Goal: Ask a question

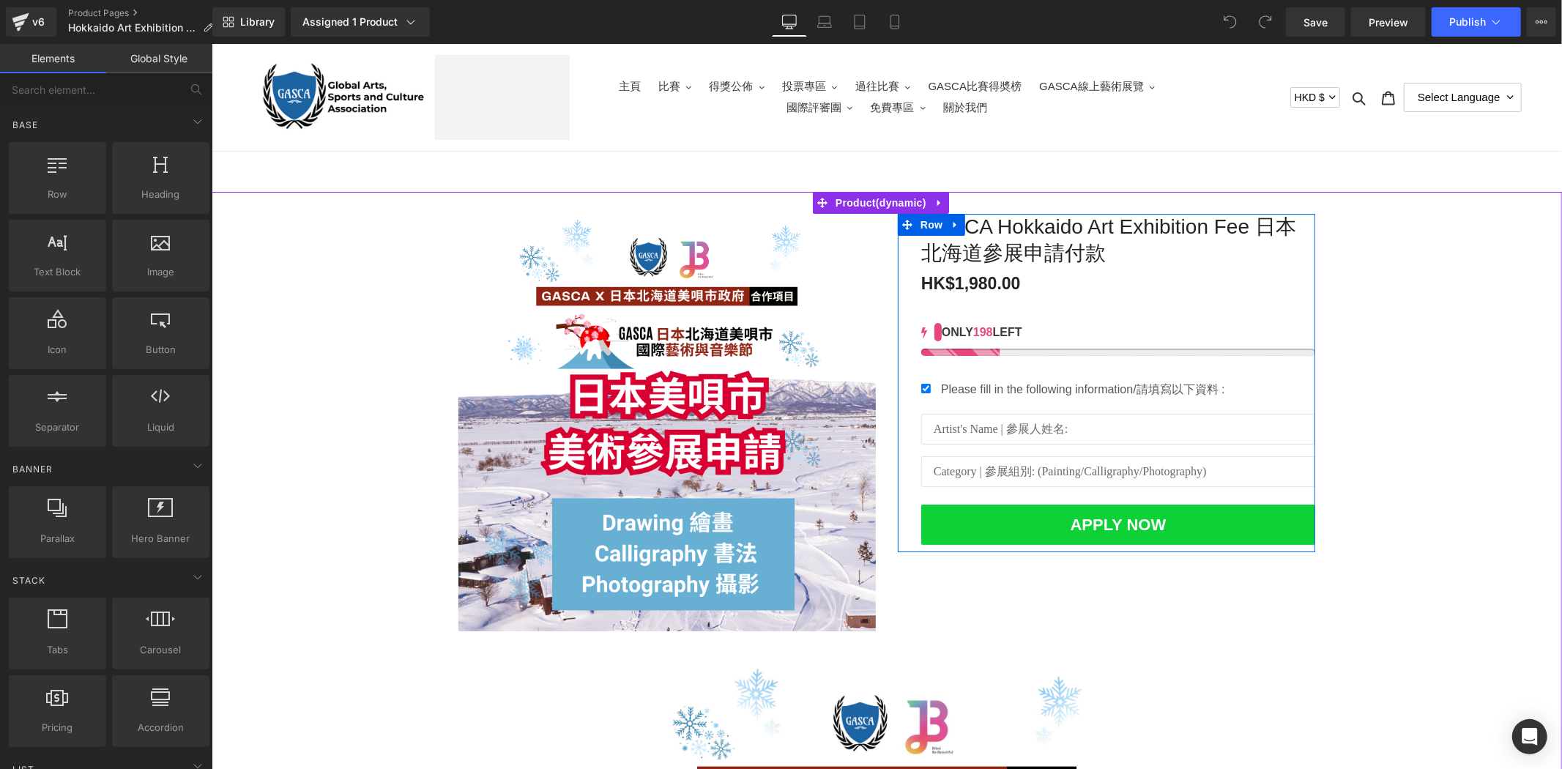
click at [1232, 425] on input "text" at bounding box center [1117, 428] width 394 height 31
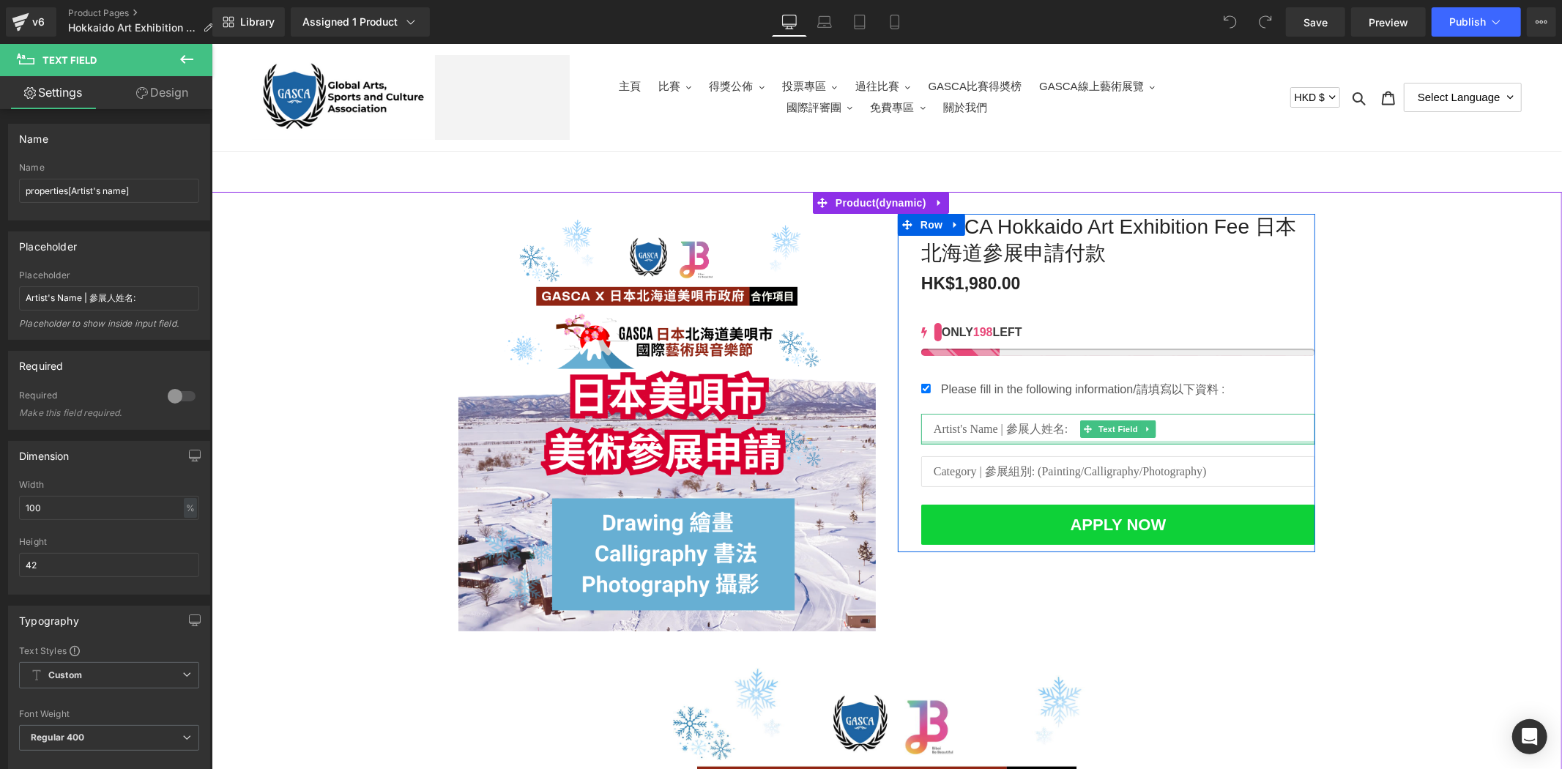
click at [1165, 461] on input "text" at bounding box center [1117, 470] width 394 height 31
click at [1464, 654] on div "Sale Off (P) Image [PERSON_NAME] Hokkaido Art Exhibition Fee 日本北海道參展申請付款 (P) Ti…" at bounding box center [886, 731] width 1350 height 1081
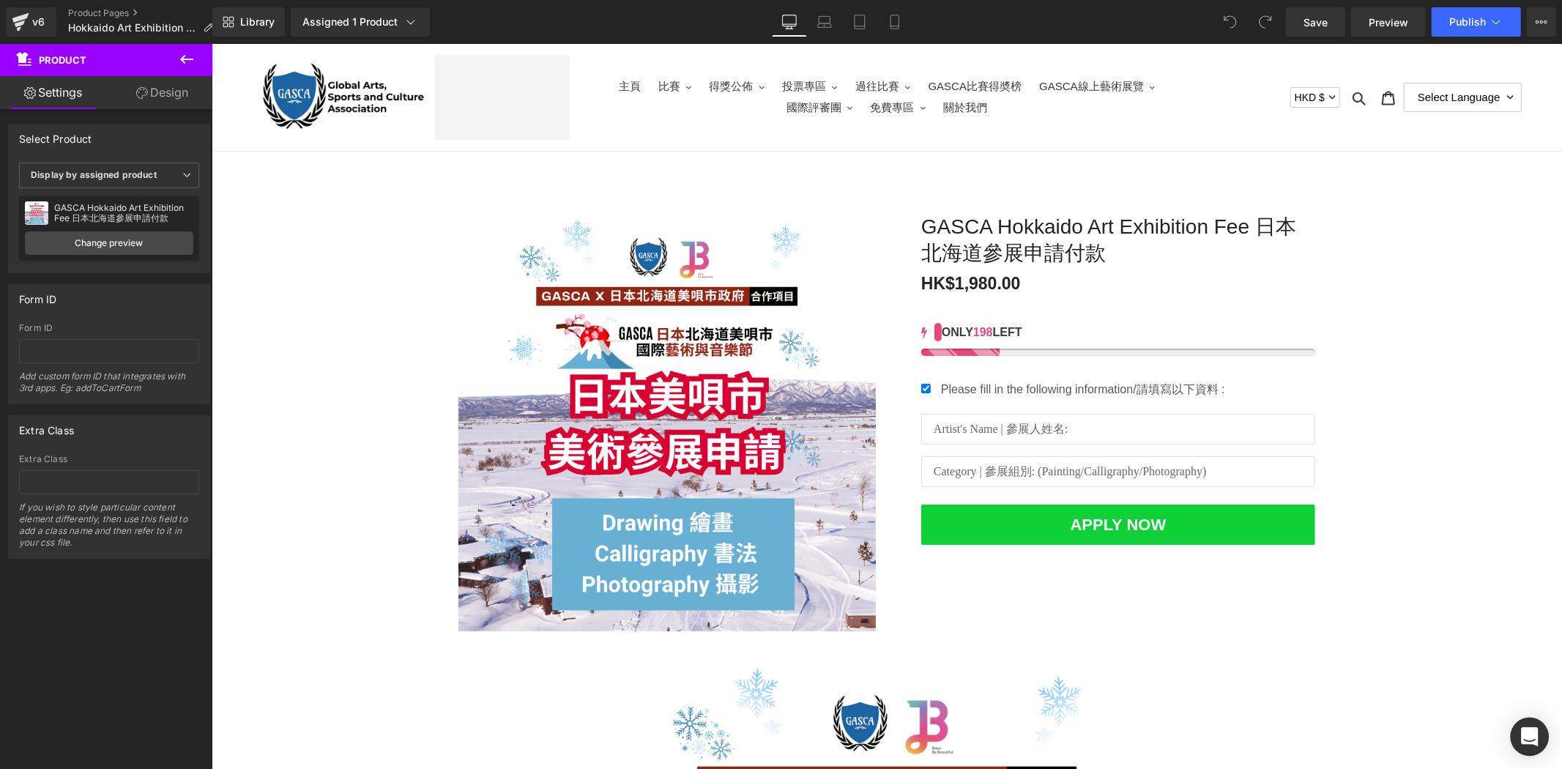
click at [1535, 742] on icon "Open Intercom Messenger" at bounding box center [1529, 736] width 17 height 19
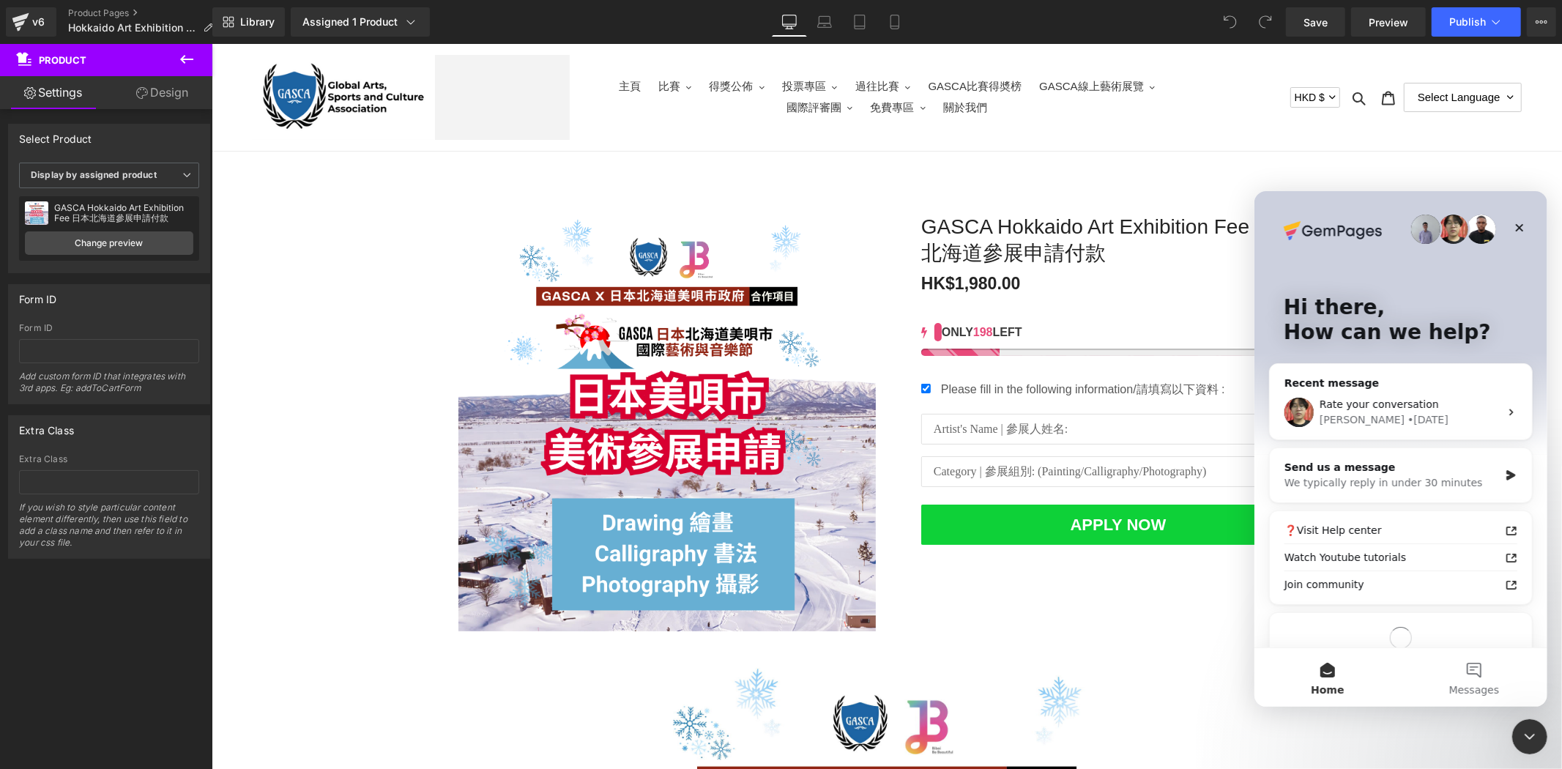
click at [1060, 592] on div at bounding box center [781, 362] width 1562 height 725
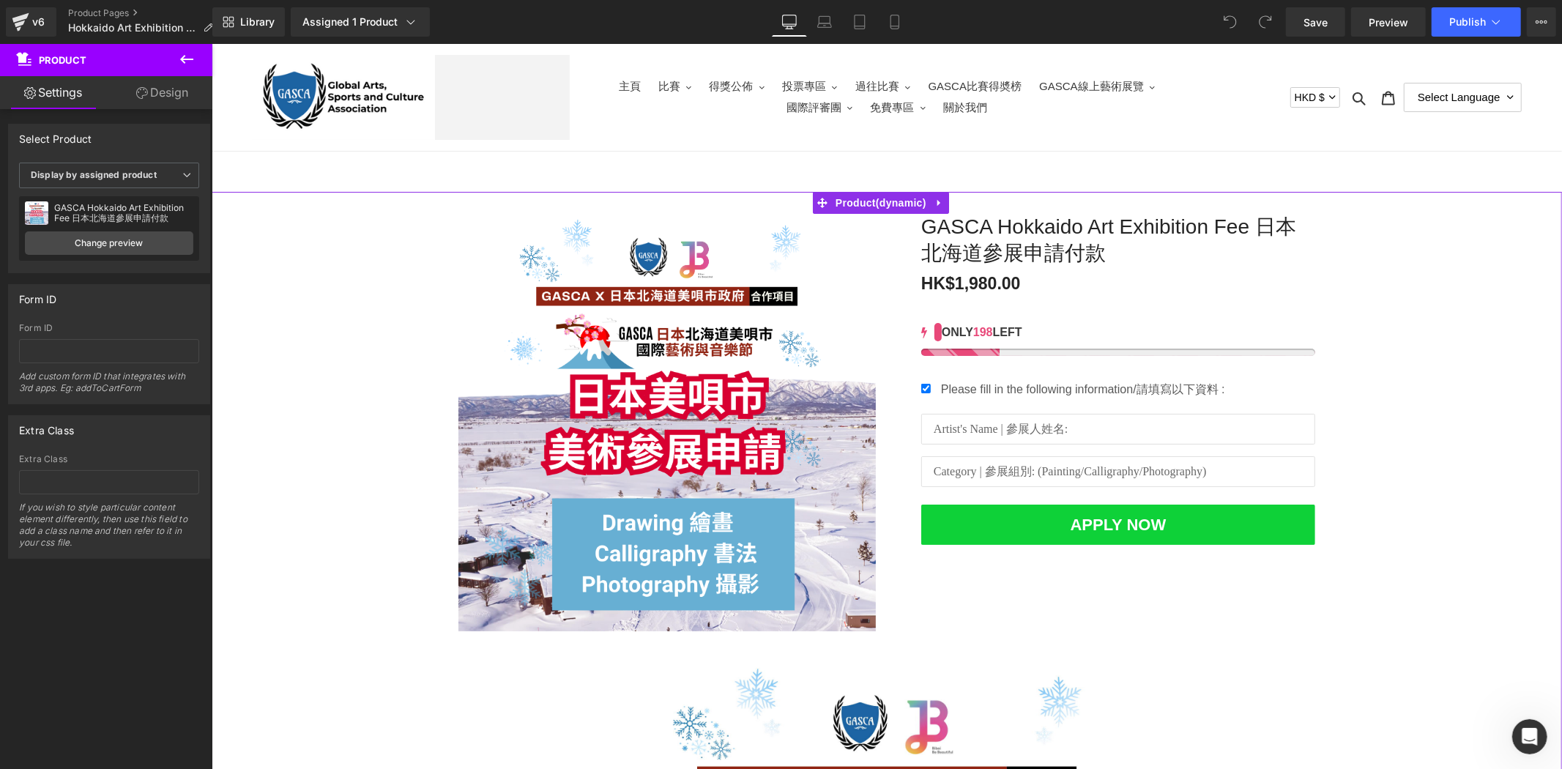
click at [1341, 552] on div "Sale Off (P) Image [PERSON_NAME] Hokkaido Art Exhibition Fee 日本北海道參展申請付款 (P) Ti…" at bounding box center [886, 731] width 1350 height 1081
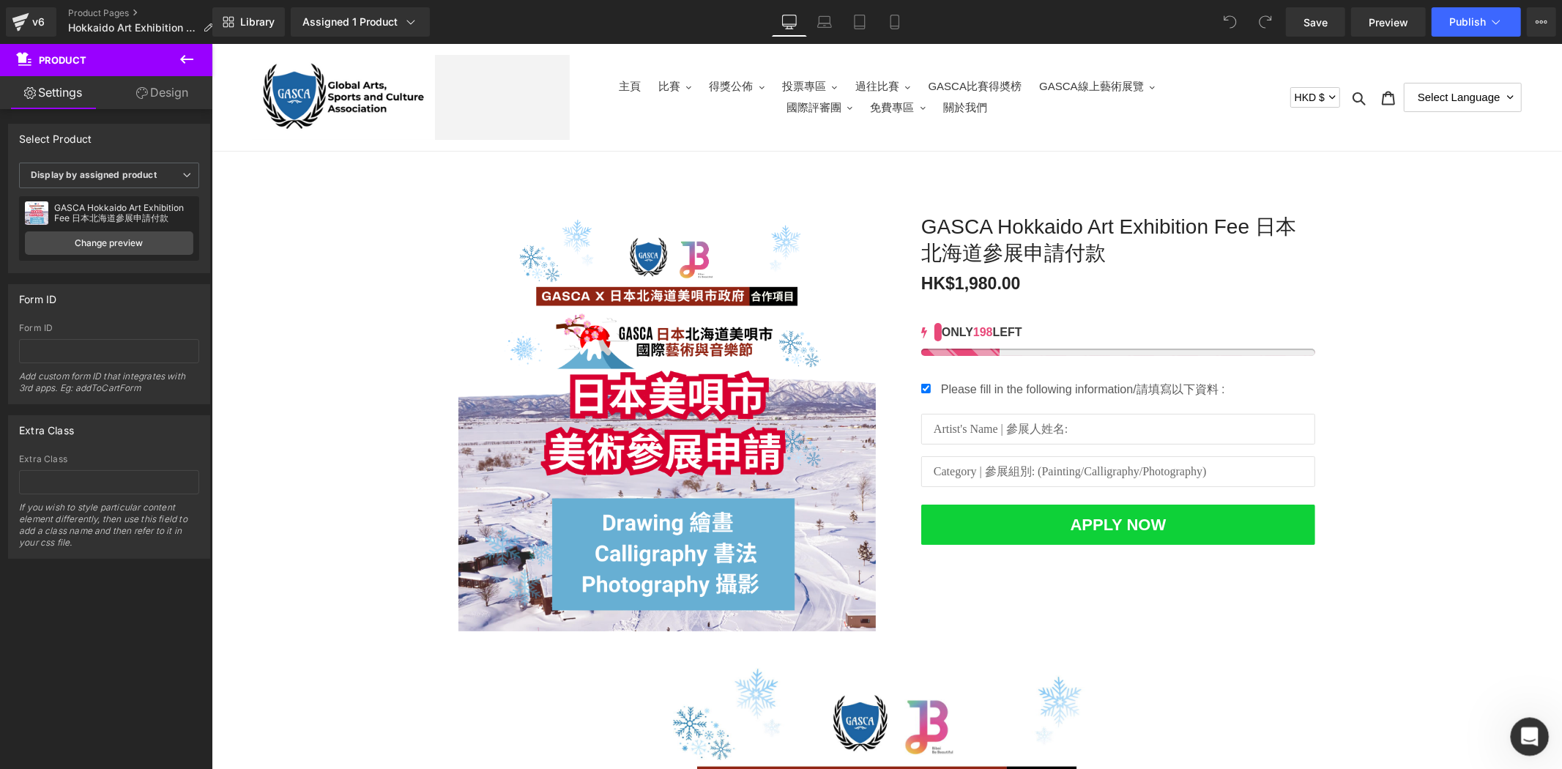
click at [1516, 733] on icon "Open Intercom Messenger" at bounding box center [1528, 735] width 24 height 24
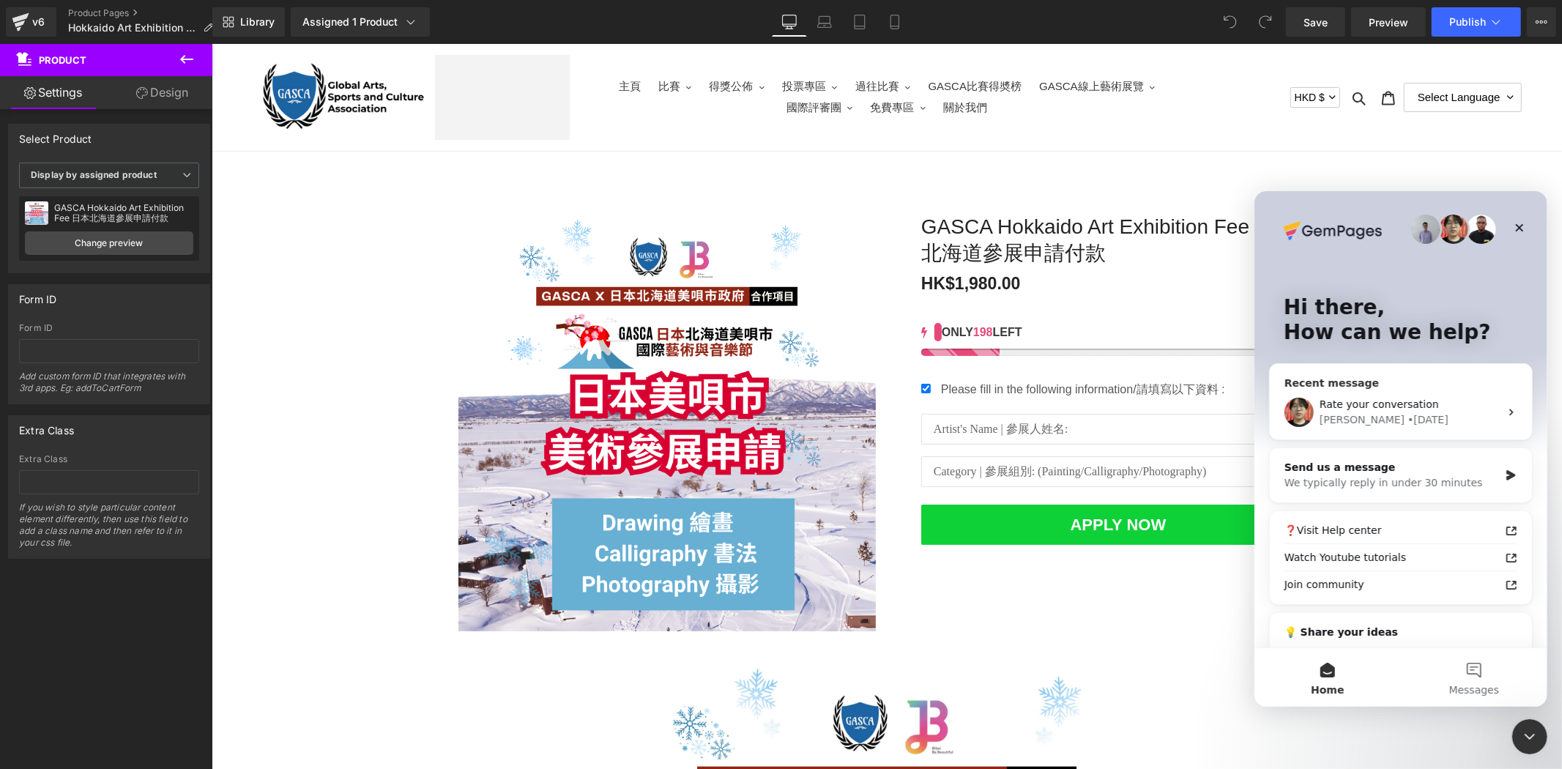
click at [1404, 406] on span "Rate your conversation" at bounding box center [1378, 404] width 119 height 12
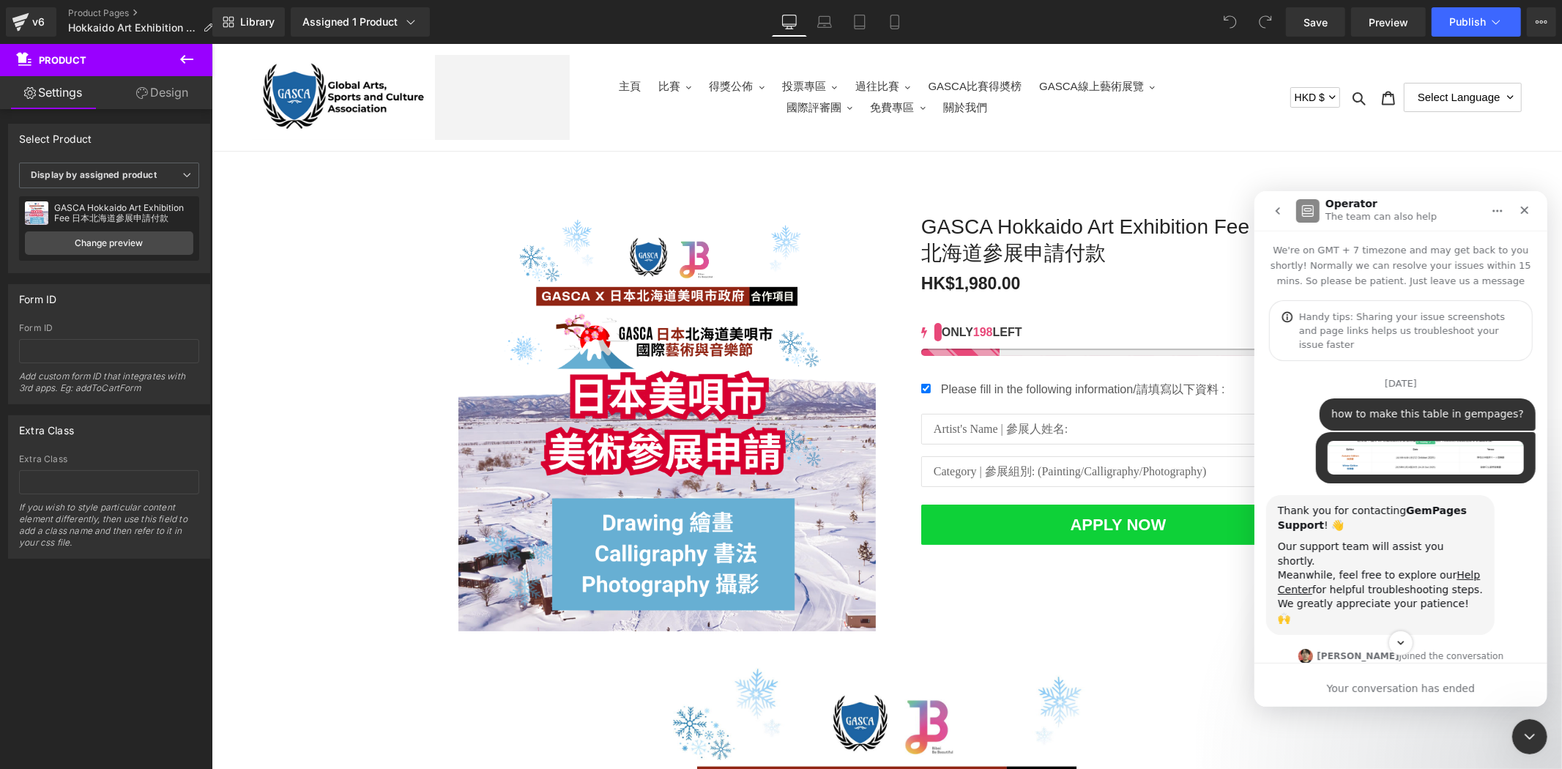
click at [1280, 210] on icon "go back" at bounding box center [1277, 210] width 12 height 12
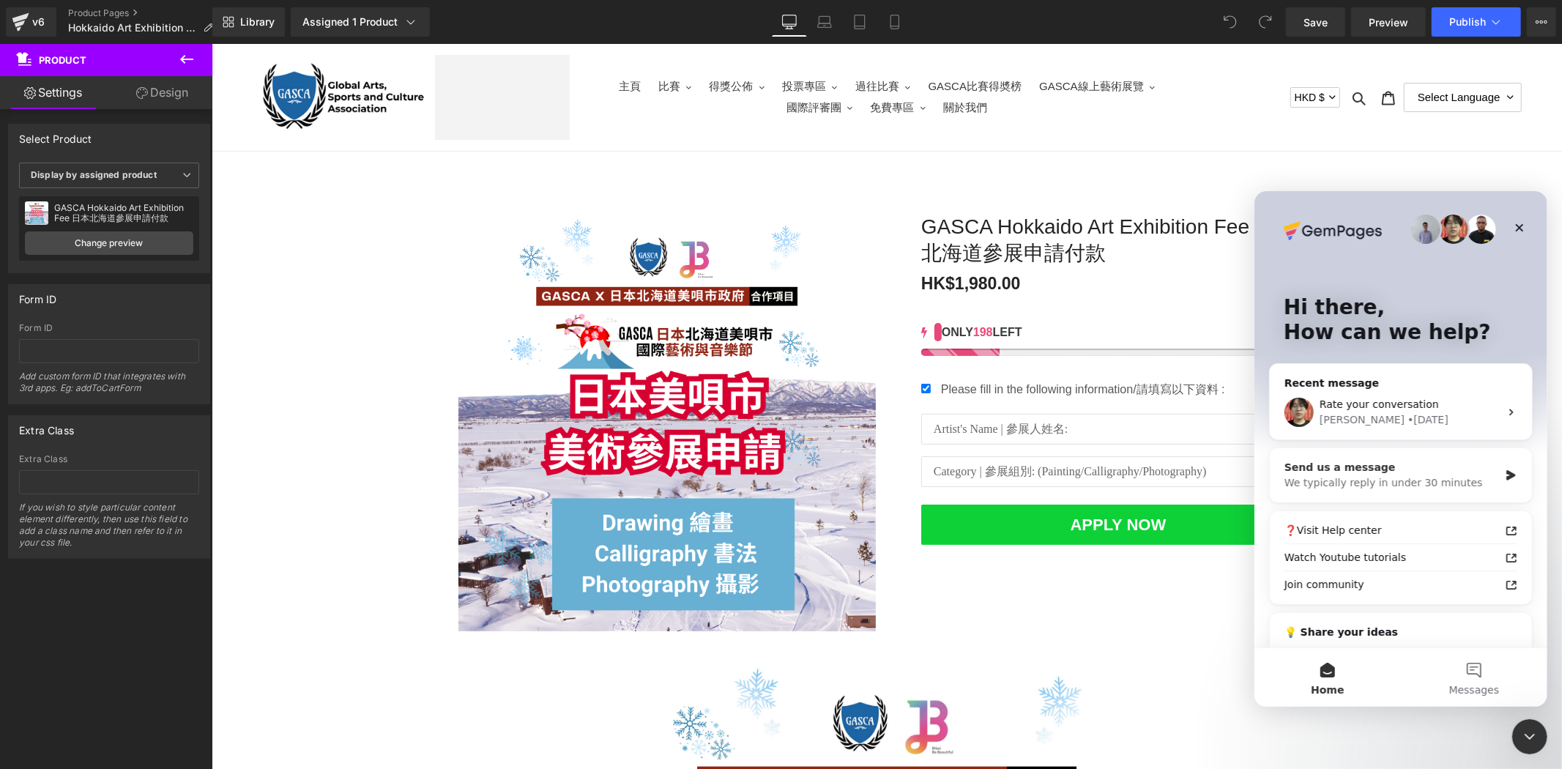
click at [1448, 488] on div "We typically reply in under 30 minutes" at bounding box center [1391, 481] width 215 height 15
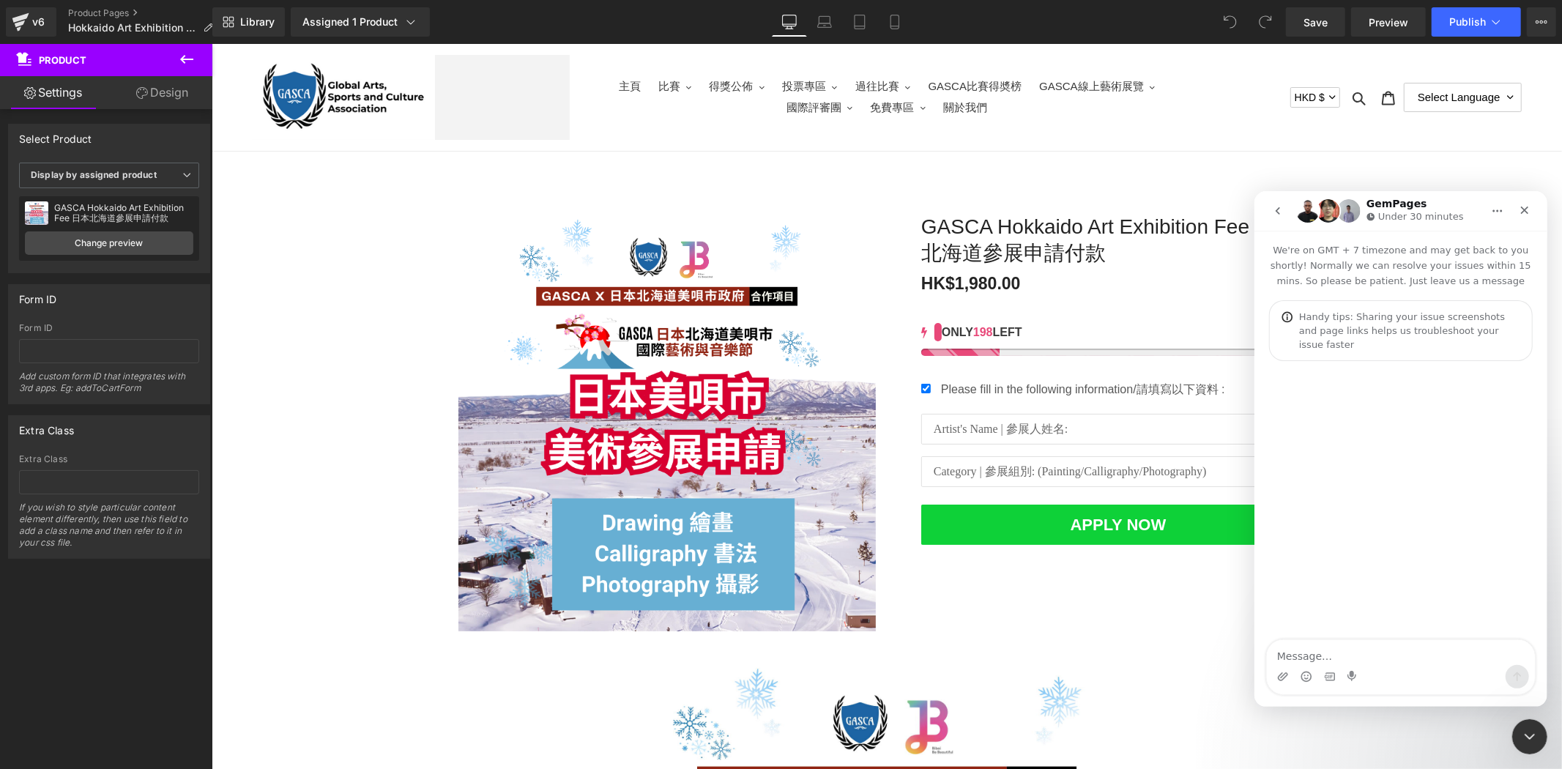
click at [1353, 647] on textarea "Message…" at bounding box center [1400, 651] width 268 height 25
type textarea "hi , how can i e"
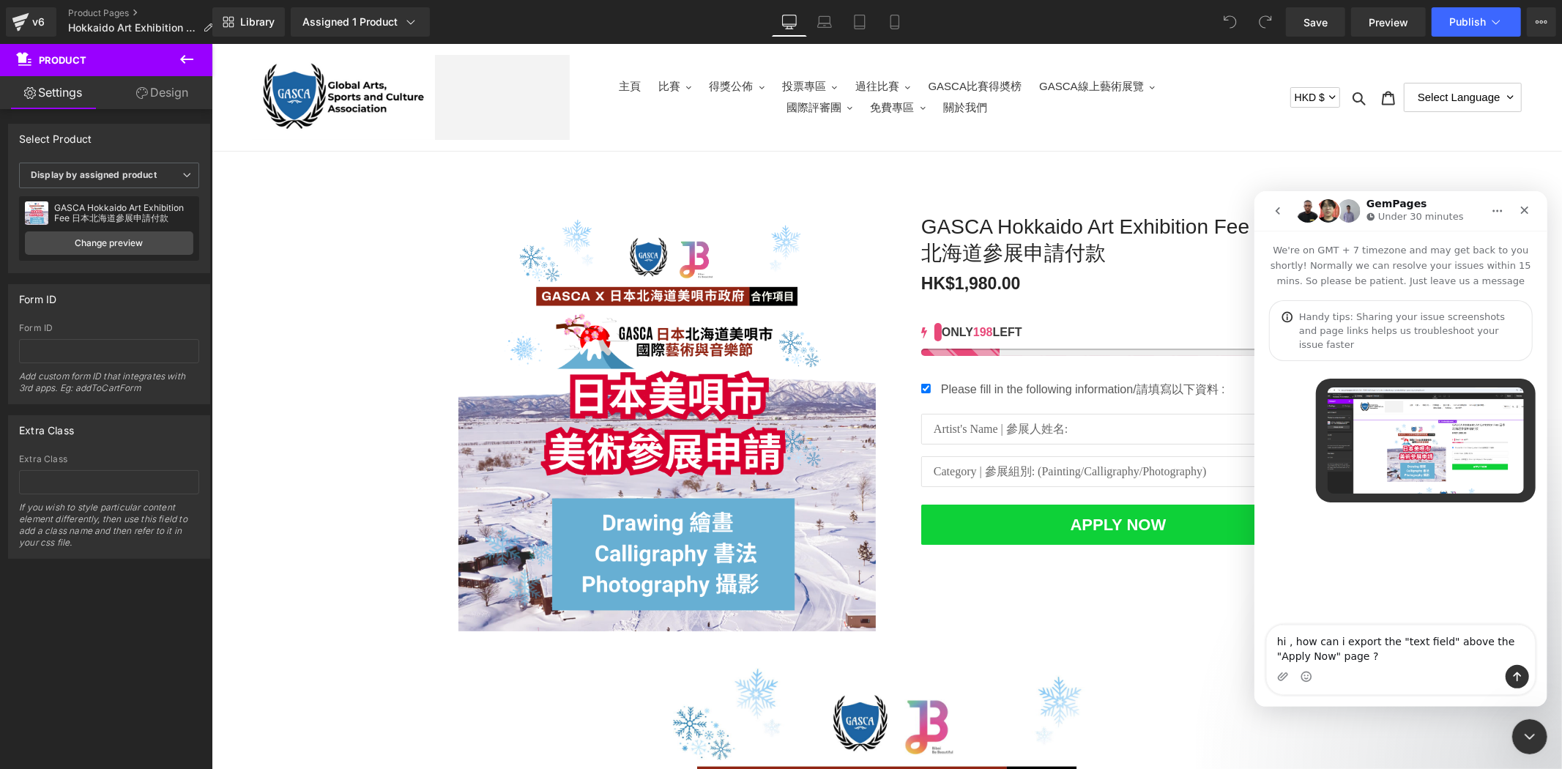
type textarea "hi , how can i export the "text field" above the "Apply Now" page ?"
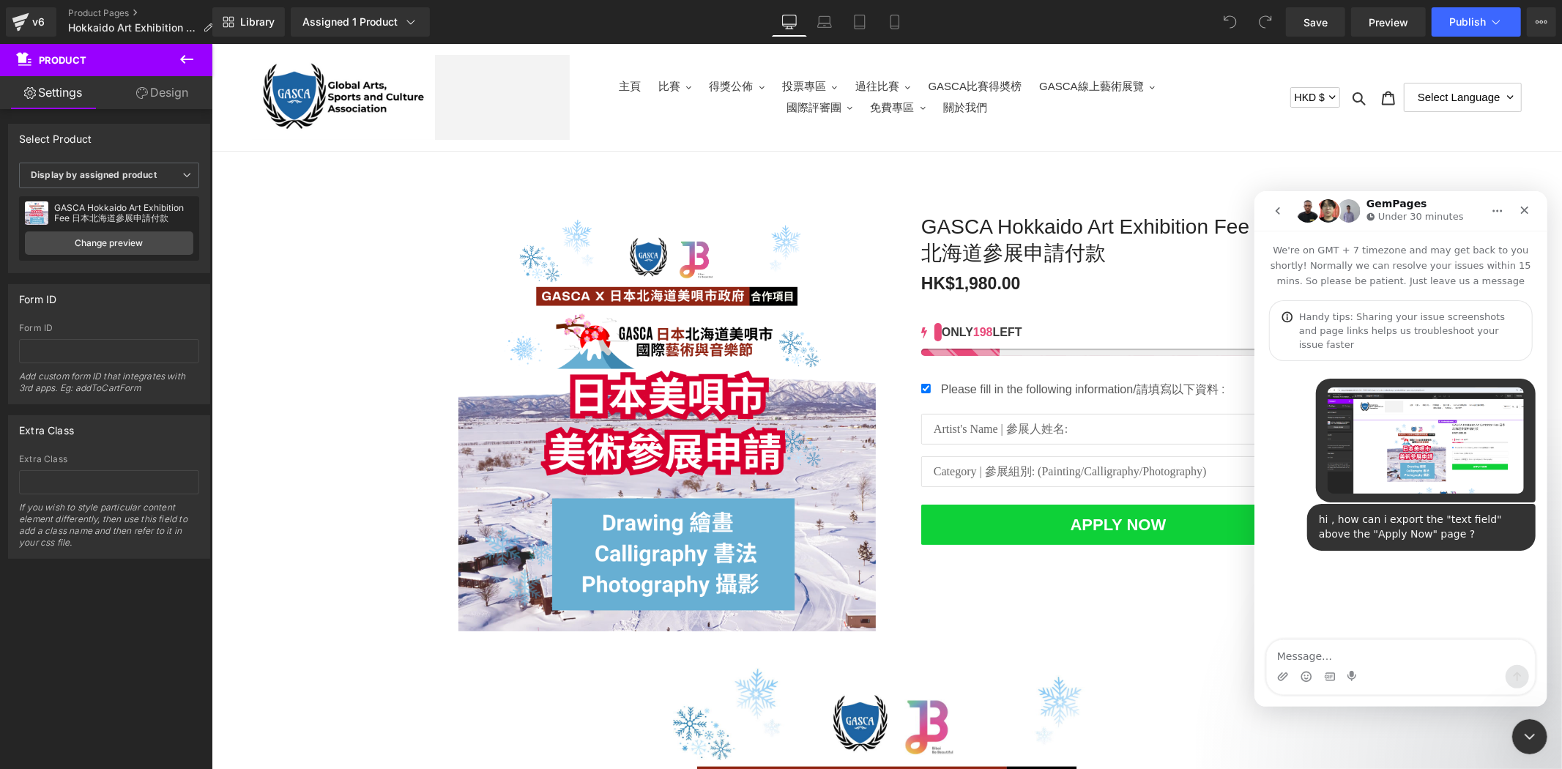
click at [1169, 638] on div at bounding box center [781, 362] width 1562 height 725
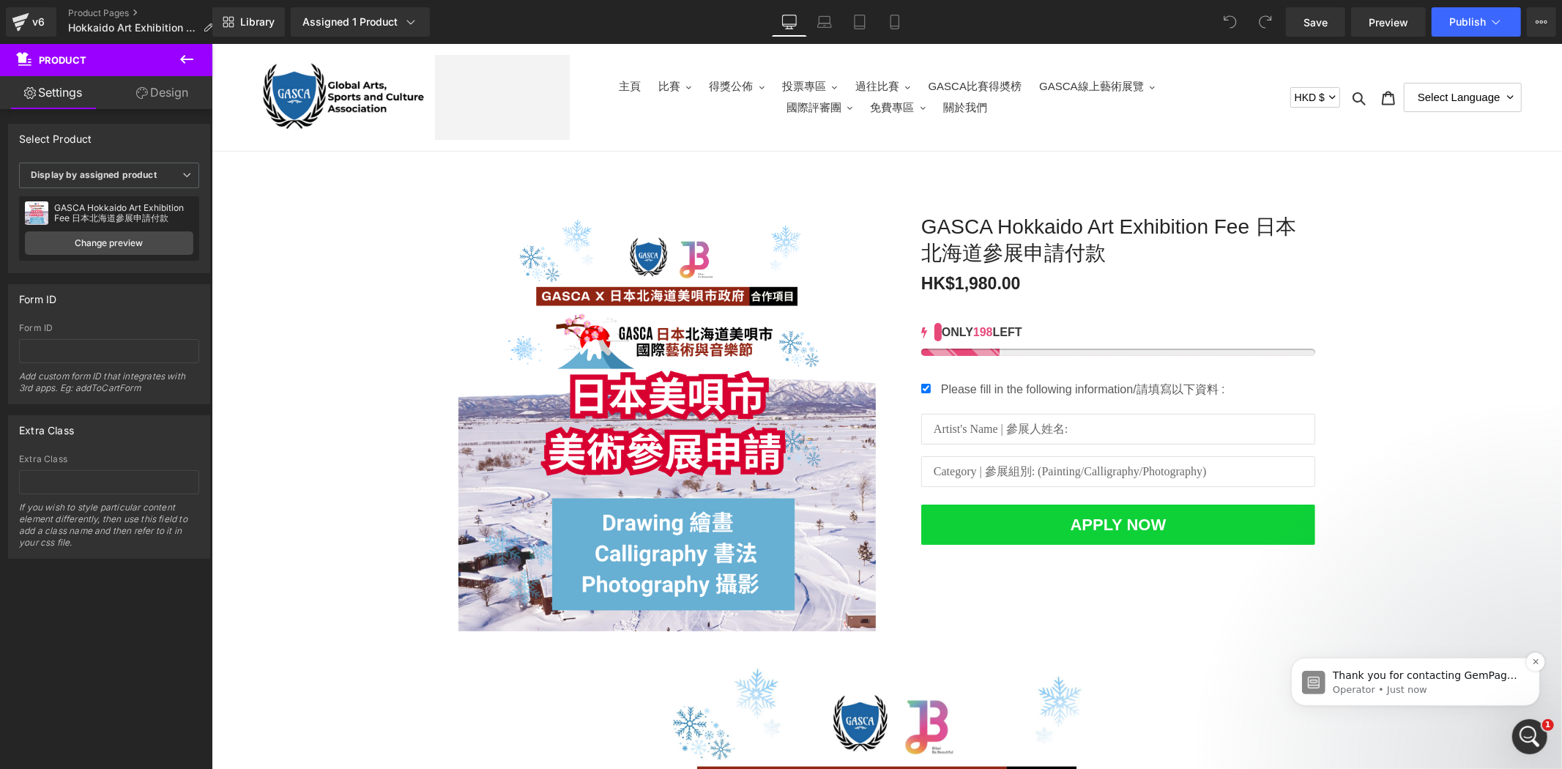
click at [1434, 681] on span "Thank you for contacting GemPages Support! 👋 Our support team will assist you s…" at bounding box center [1425, 711] width 187 height 84
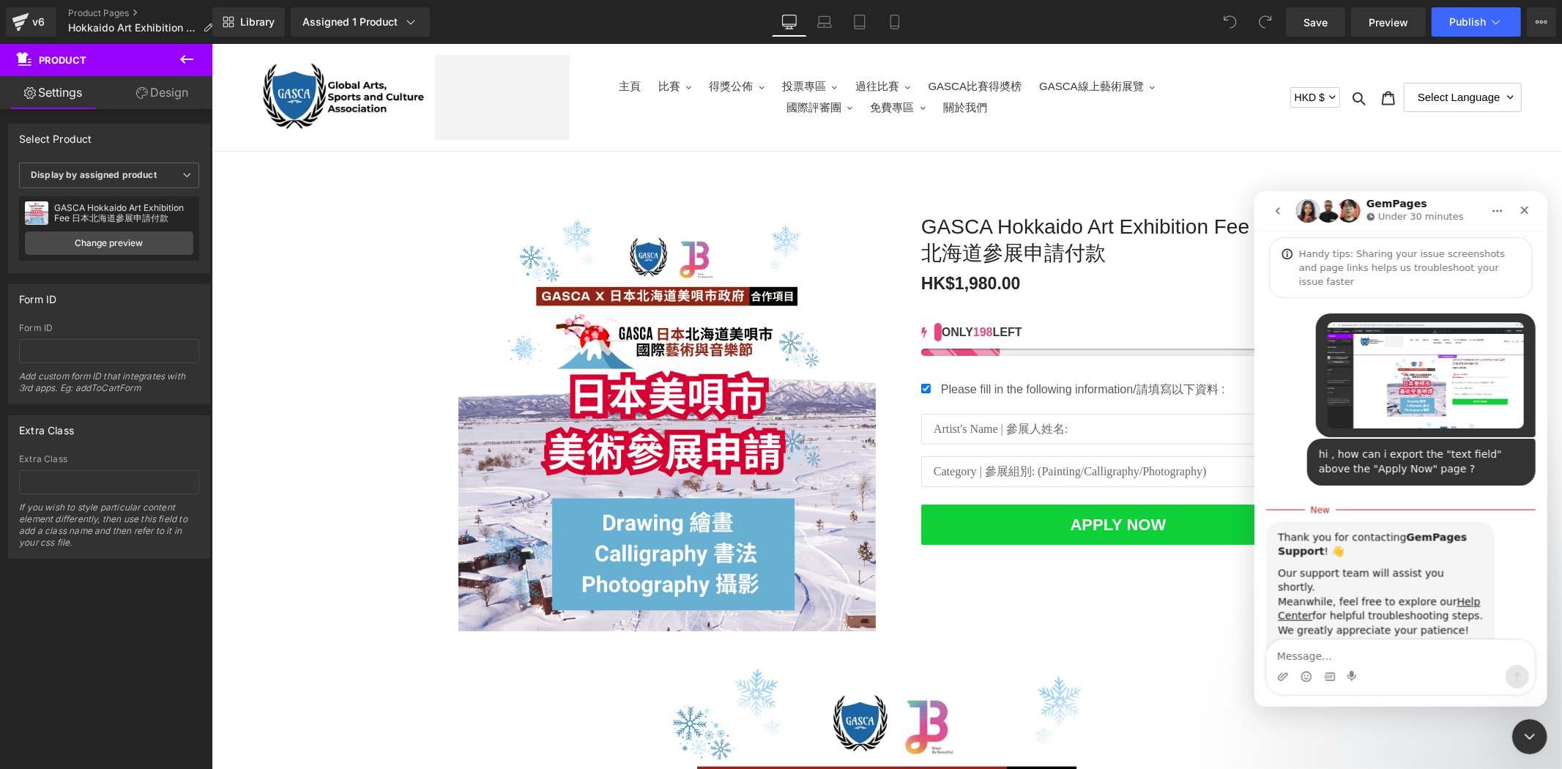
scroll to position [74, 0]
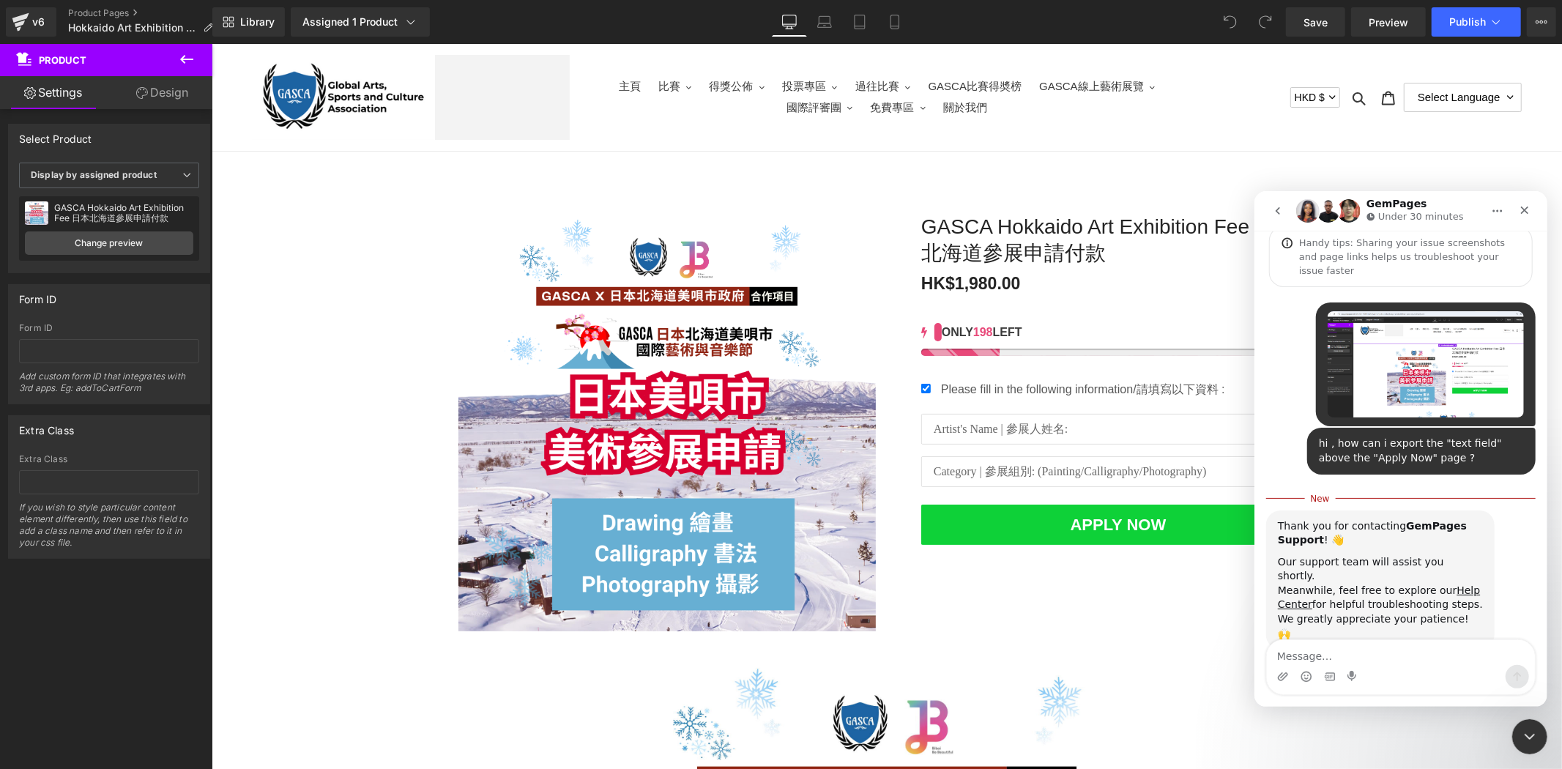
drag, startPoint x: 1174, startPoint y: 75, endPoint x: 1002, endPoint y: 4, distance: 185.5
click at [1174, 75] on div at bounding box center [781, 362] width 1562 height 725
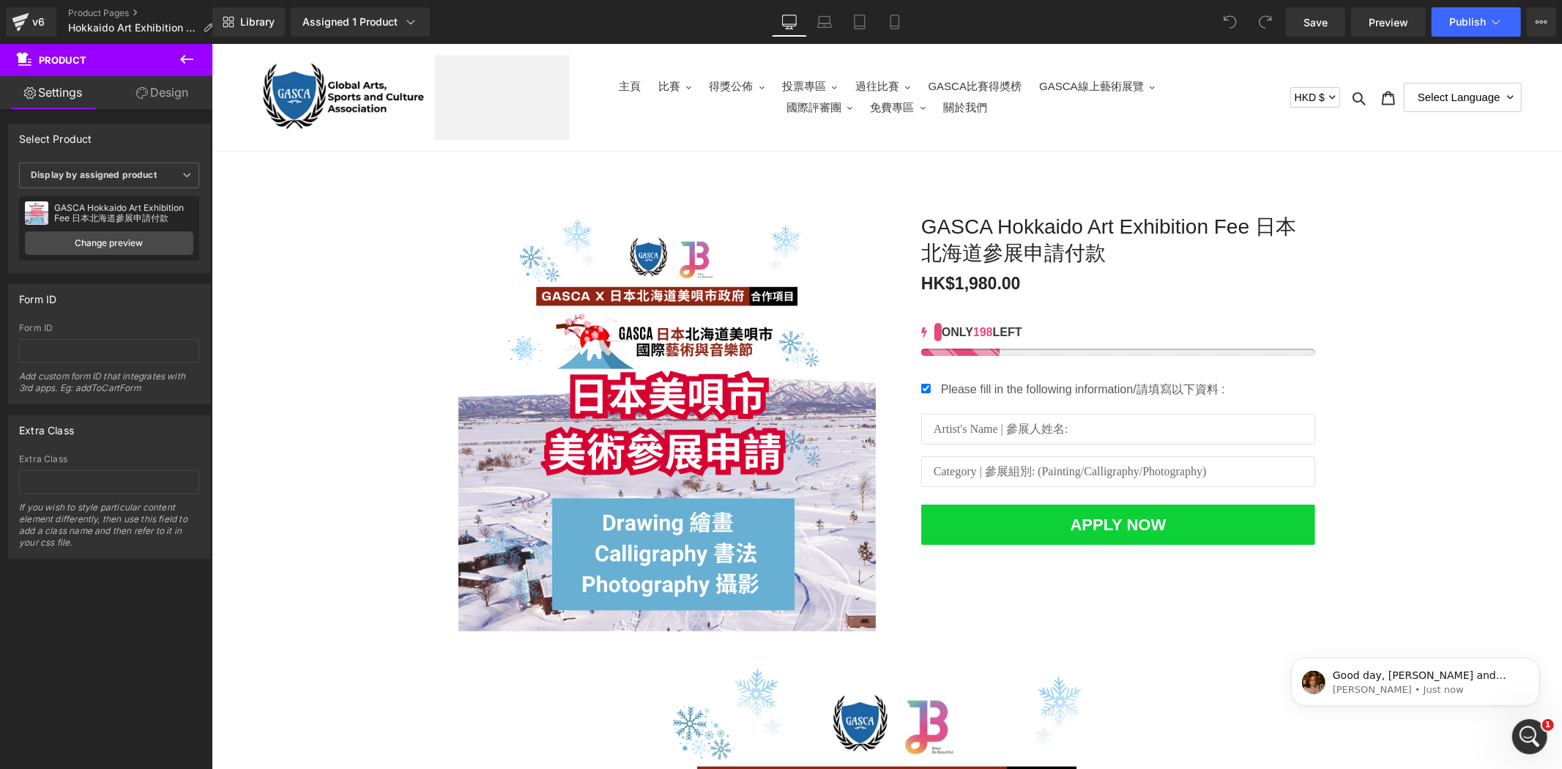
scroll to position [1, 0]
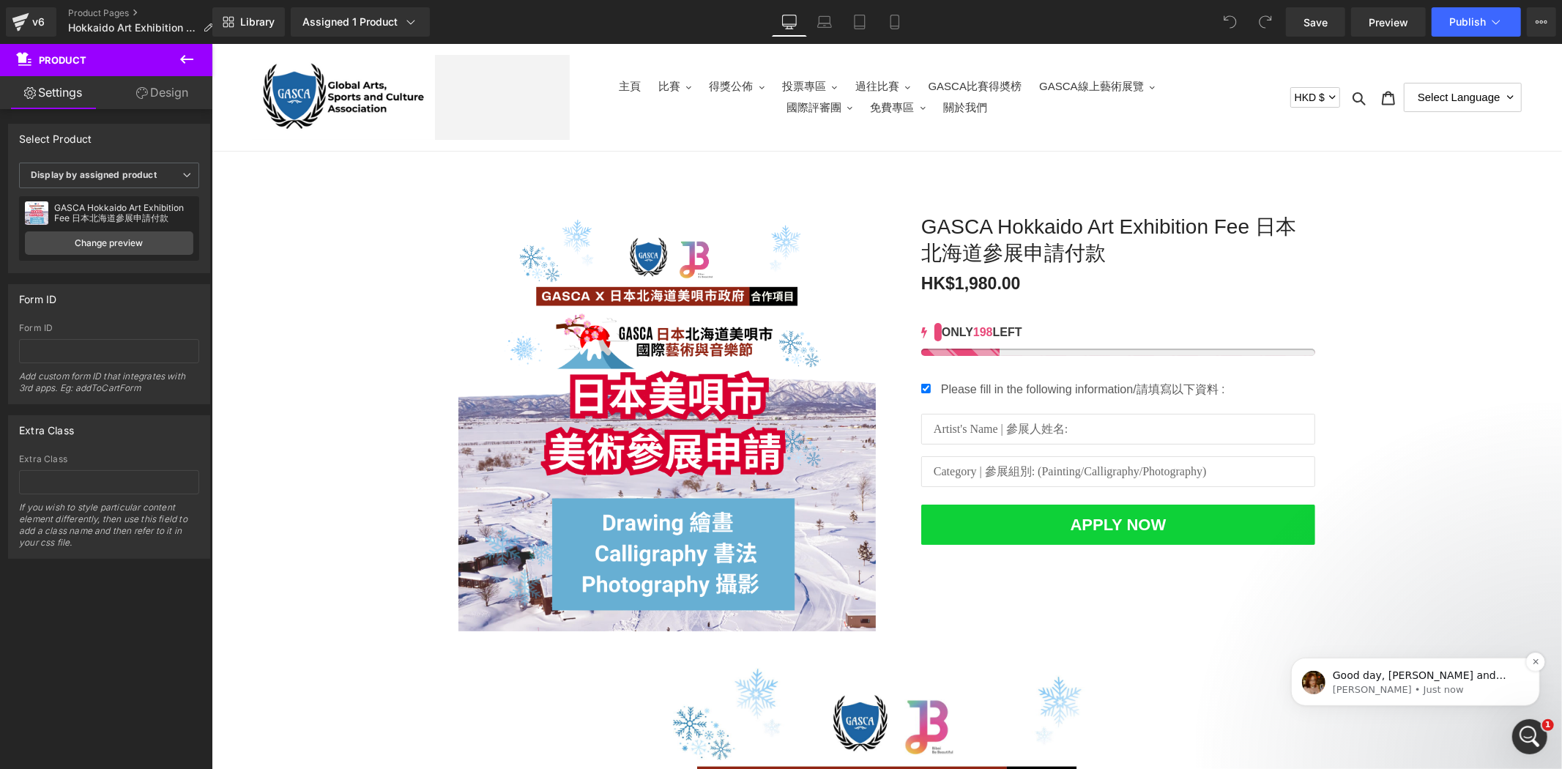
click at [1475, 676] on span "Good day, [PERSON_NAME] and [PERSON_NAME]!! Welcome to GemPages Support Channel…" at bounding box center [1423, 718] width 182 height 99
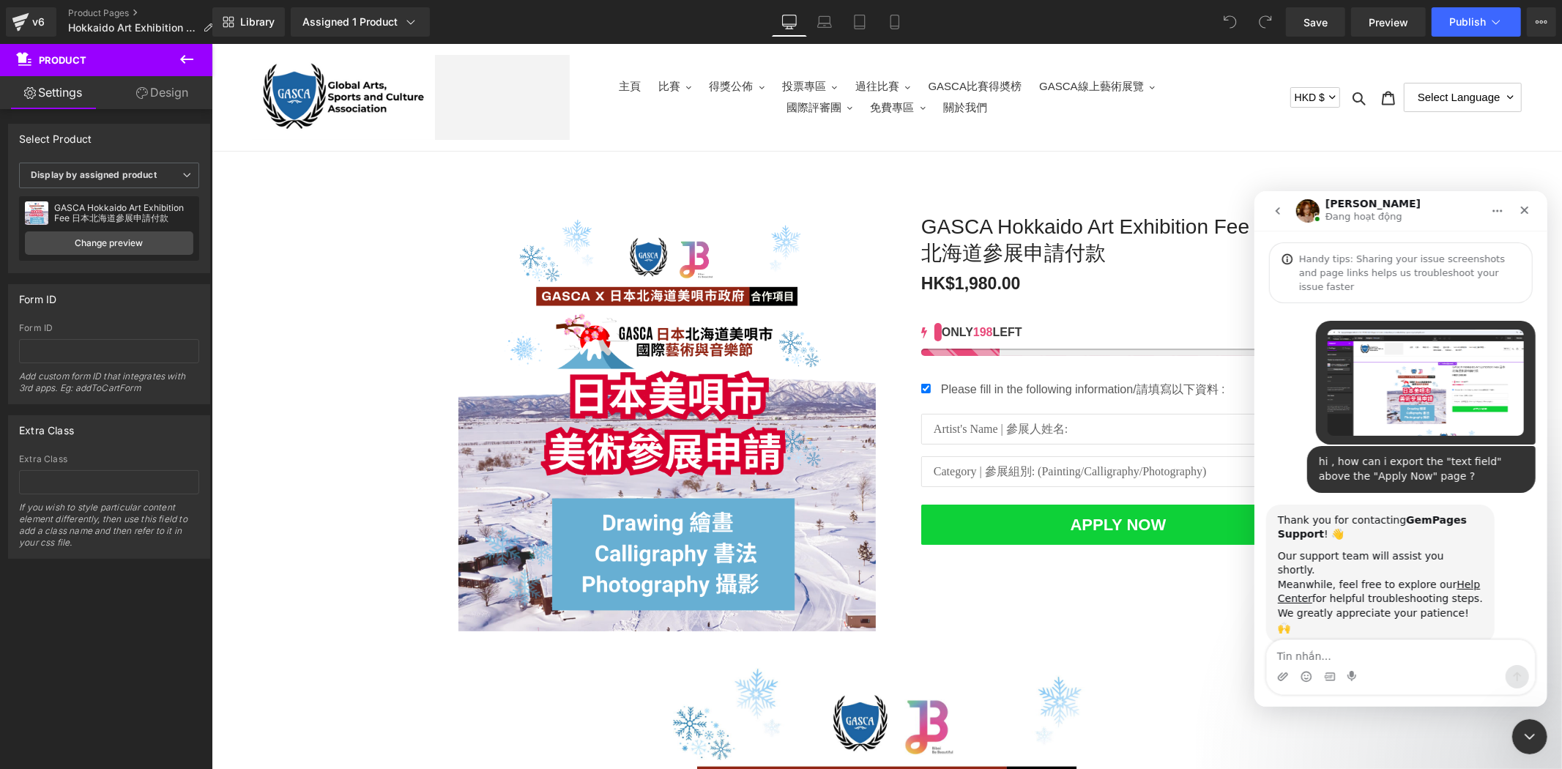
scroll to position [2, 0]
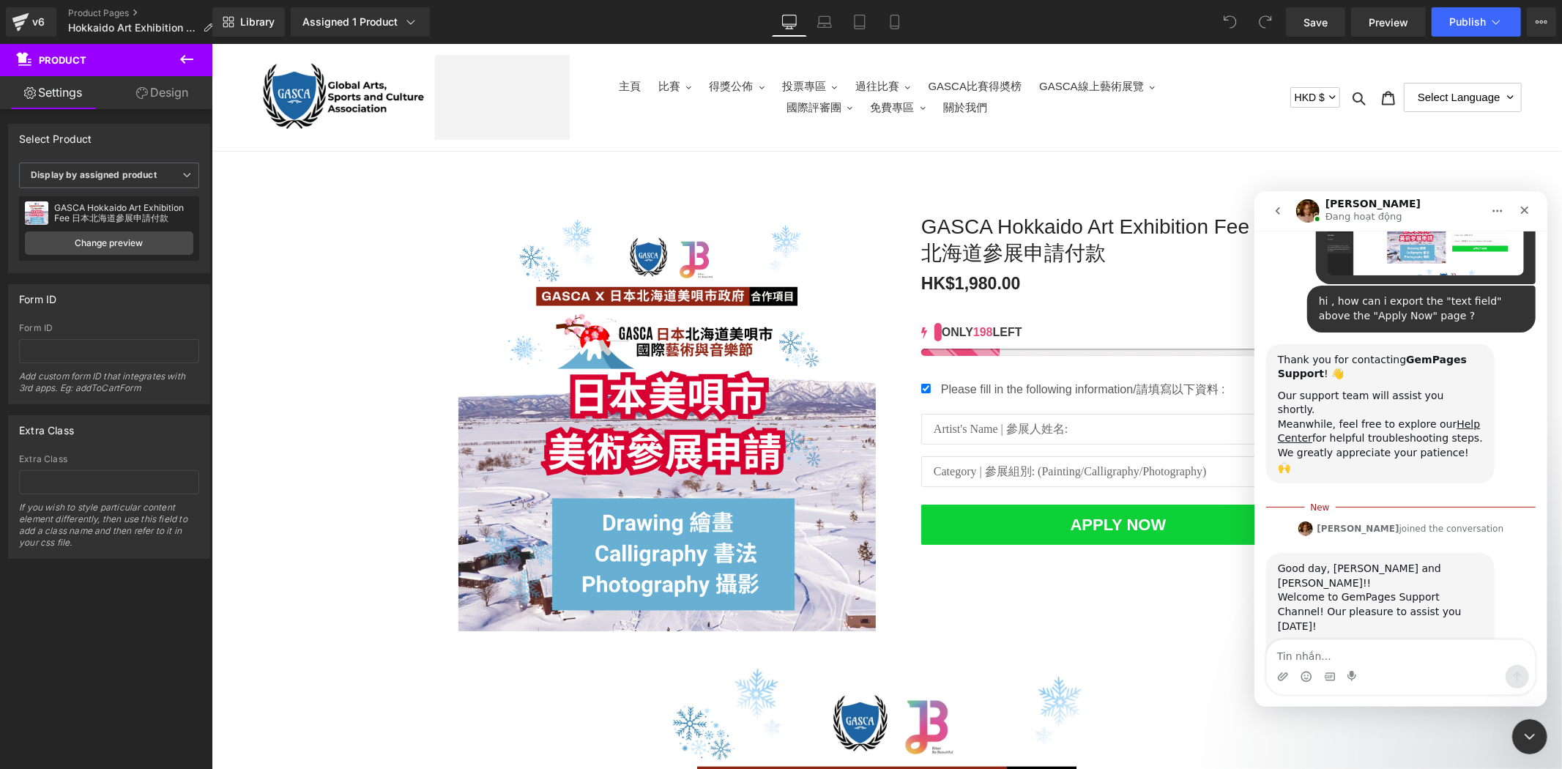
click at [1398, 648] on textarea "Tin nhắn..." at bounding box center [1400, 651] width 268 height 25
type textarea "hi"
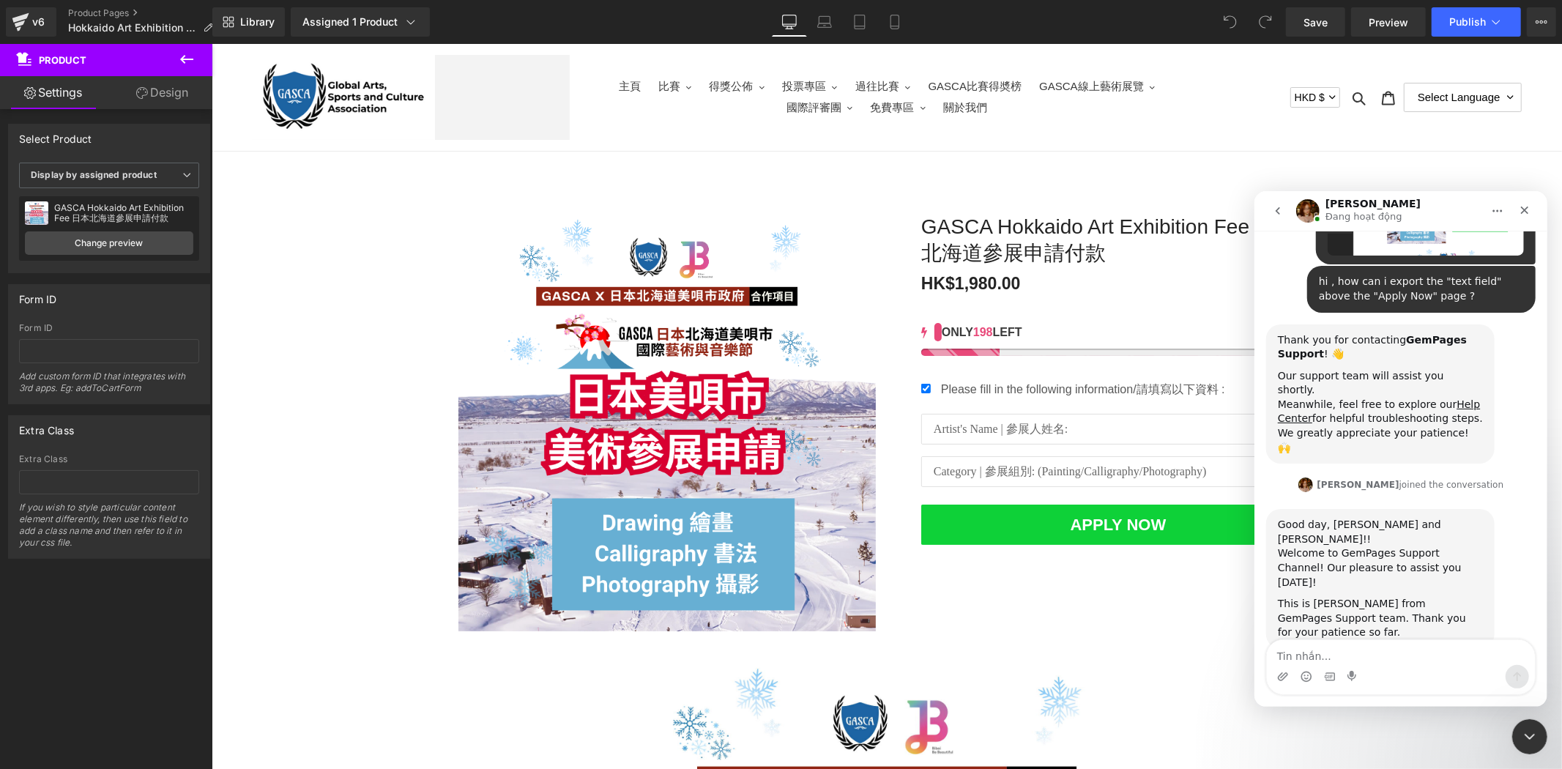
scroll to position [177, 0]
drag, startPoint x: 1321, startPoint y: 264, endPoint x: 1441, endPoint y: 288, distance: 122.5
click at [1441, 288] on div "hi , how can i export the "text field" above the "Apply Now" page ?" at bounding box center [1420, 289] width 205 height 29
copy div ", how can i export the "text field" above the "Apply Now" page ?"
click at [1388, 655] on textarea "Tin nhắn..." at bounding box center [1400, 651] width 268 height 25
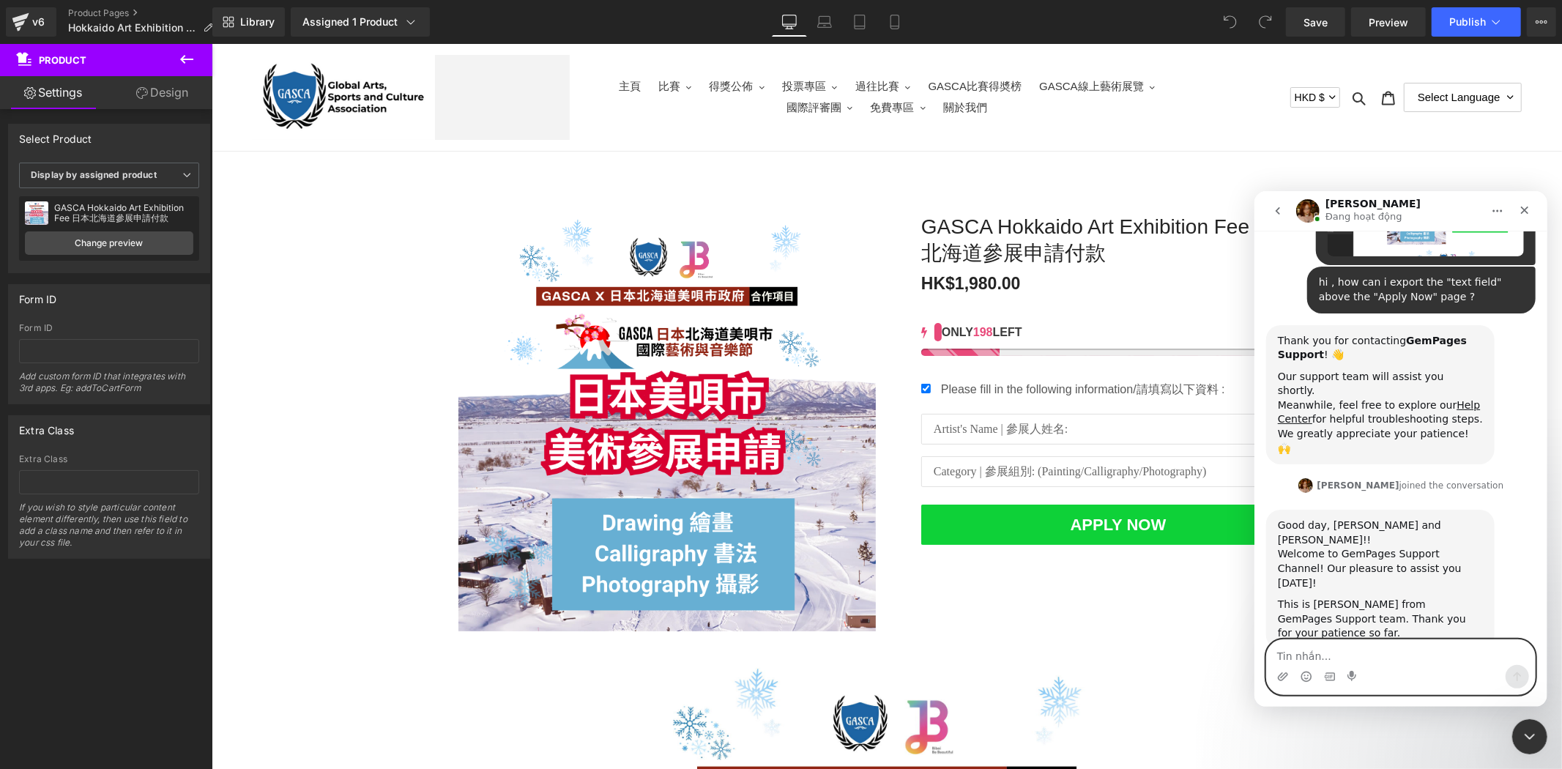
paste textarea ", how can i export the "text field" above the "Apply Now" page ?"
type textarea ", how can i export the "text field" above the "Apply Now" page ?"
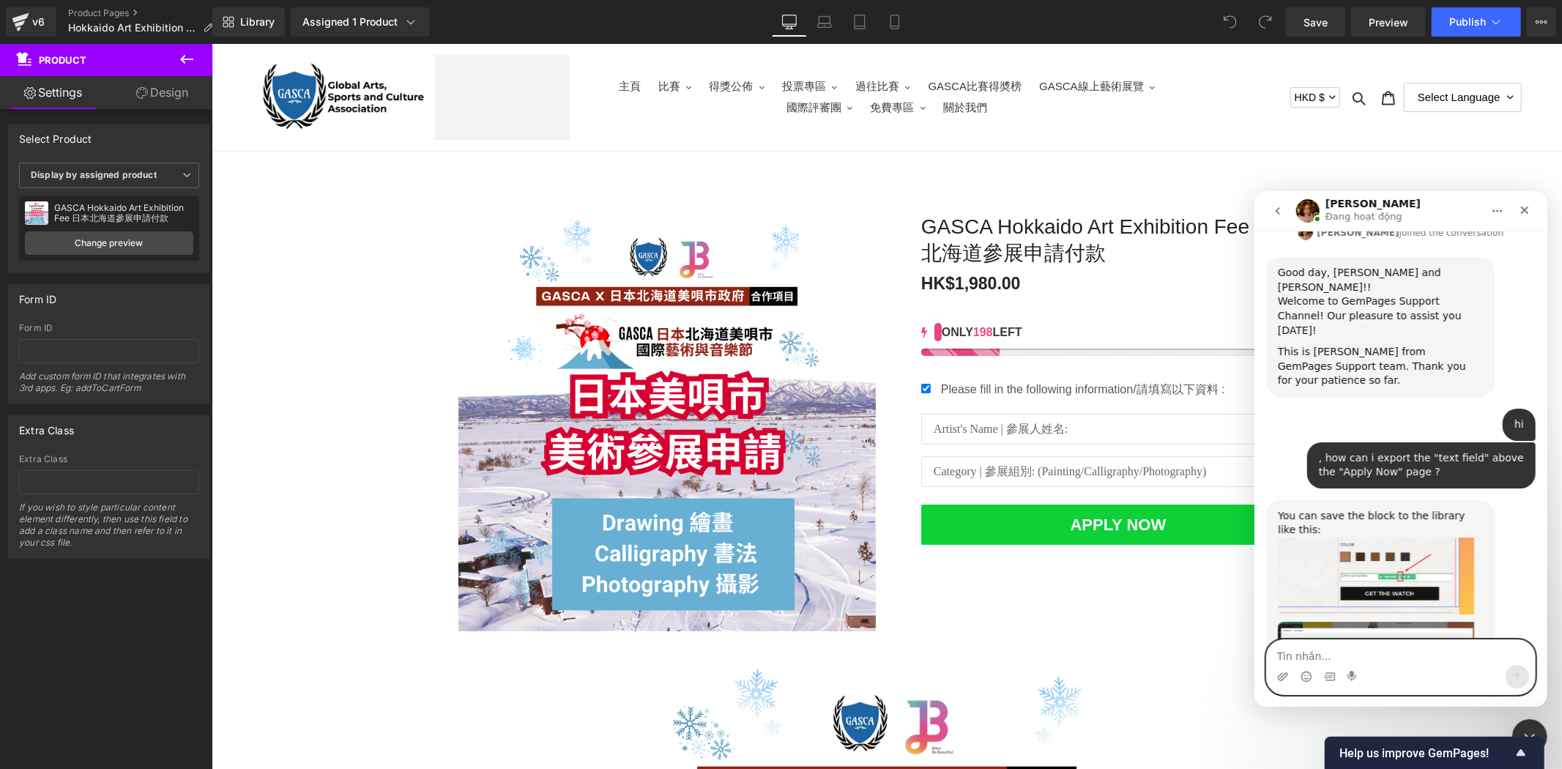
scroll to position [437, 0]
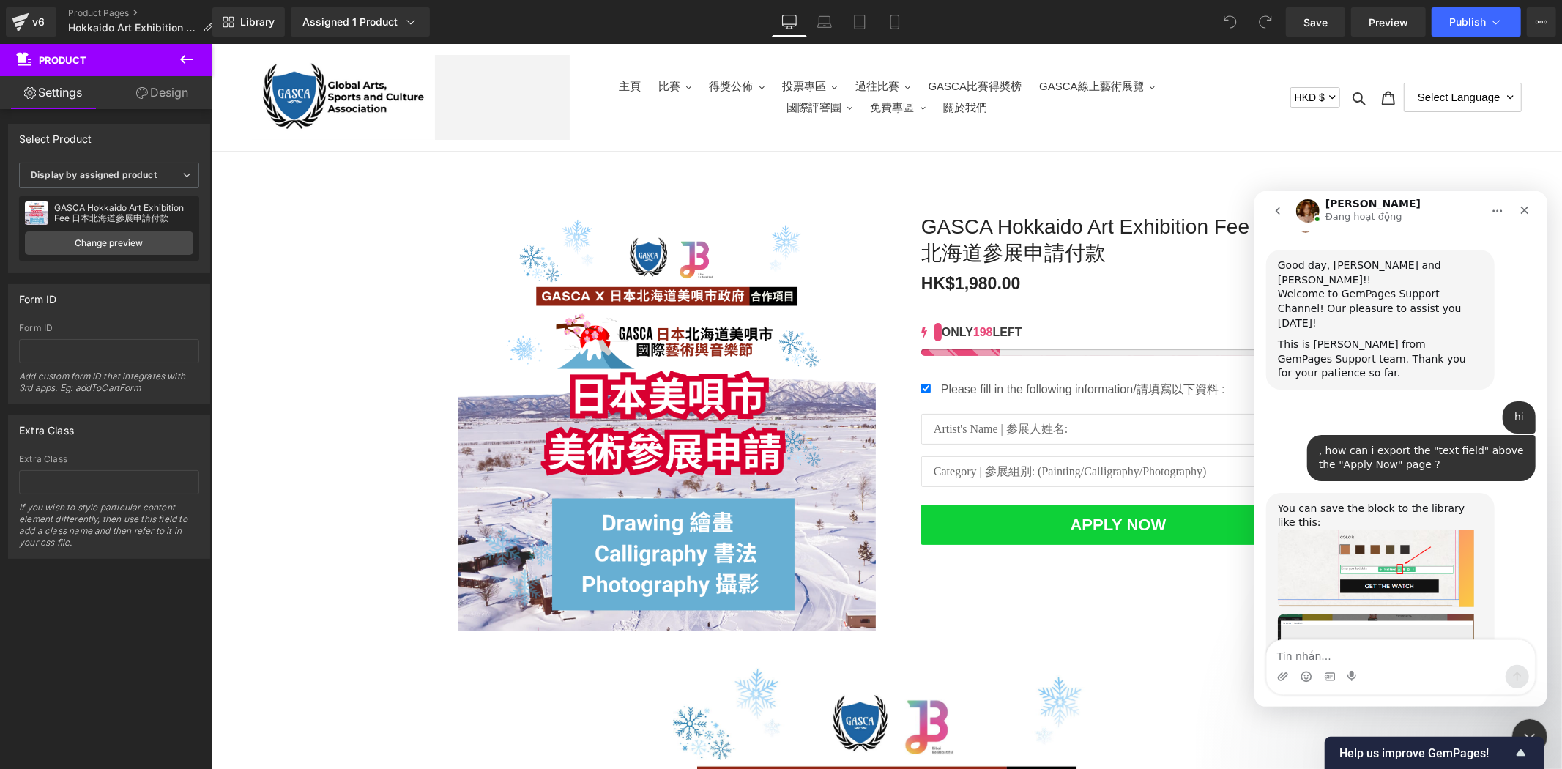
click at [1379, 529] on img "Jamie says…" at bounding box center [1375, 567] width 196 height 77
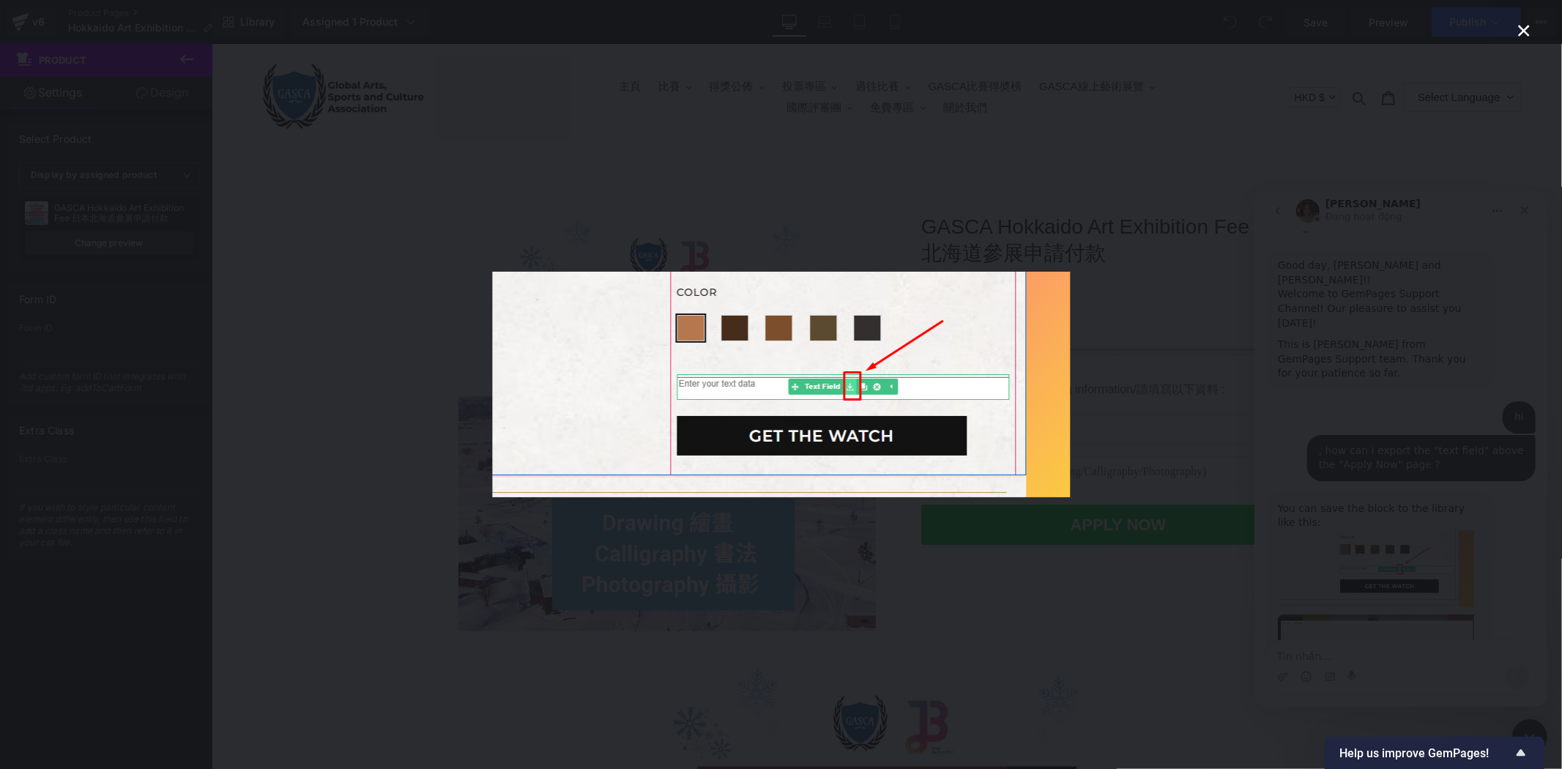
click at [1346, 612] on div "Intercom messenger" at bounding box center [781, 384] width 1562 height 769
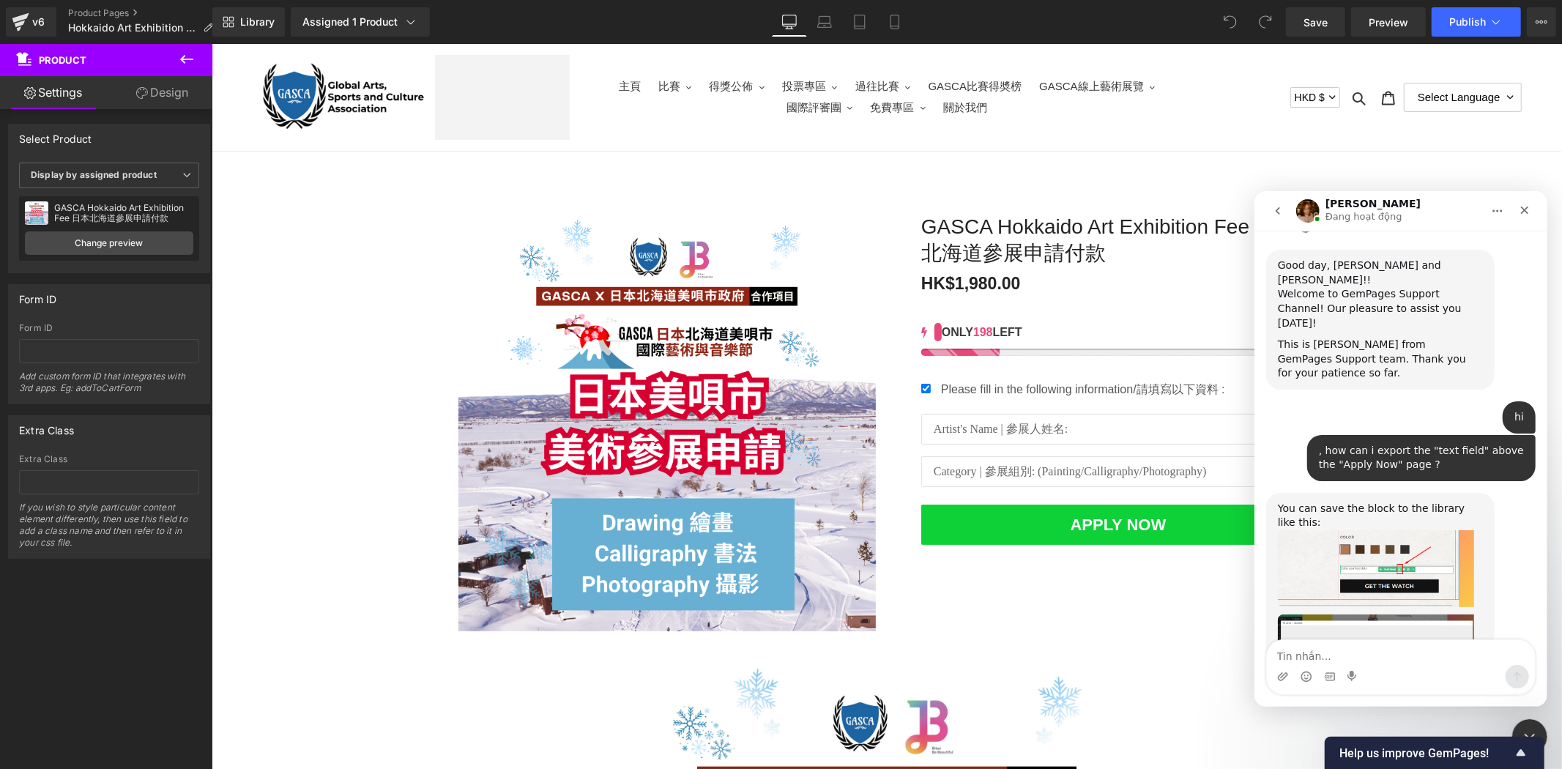
click at [1383, 687] on div "Intercom messenger" at bounding box center [1400, 675] width 268 height 23
click at [1397, 661] on textarea "Tin nhắn..." at bounding box center [1400, 651] width 268 height 25
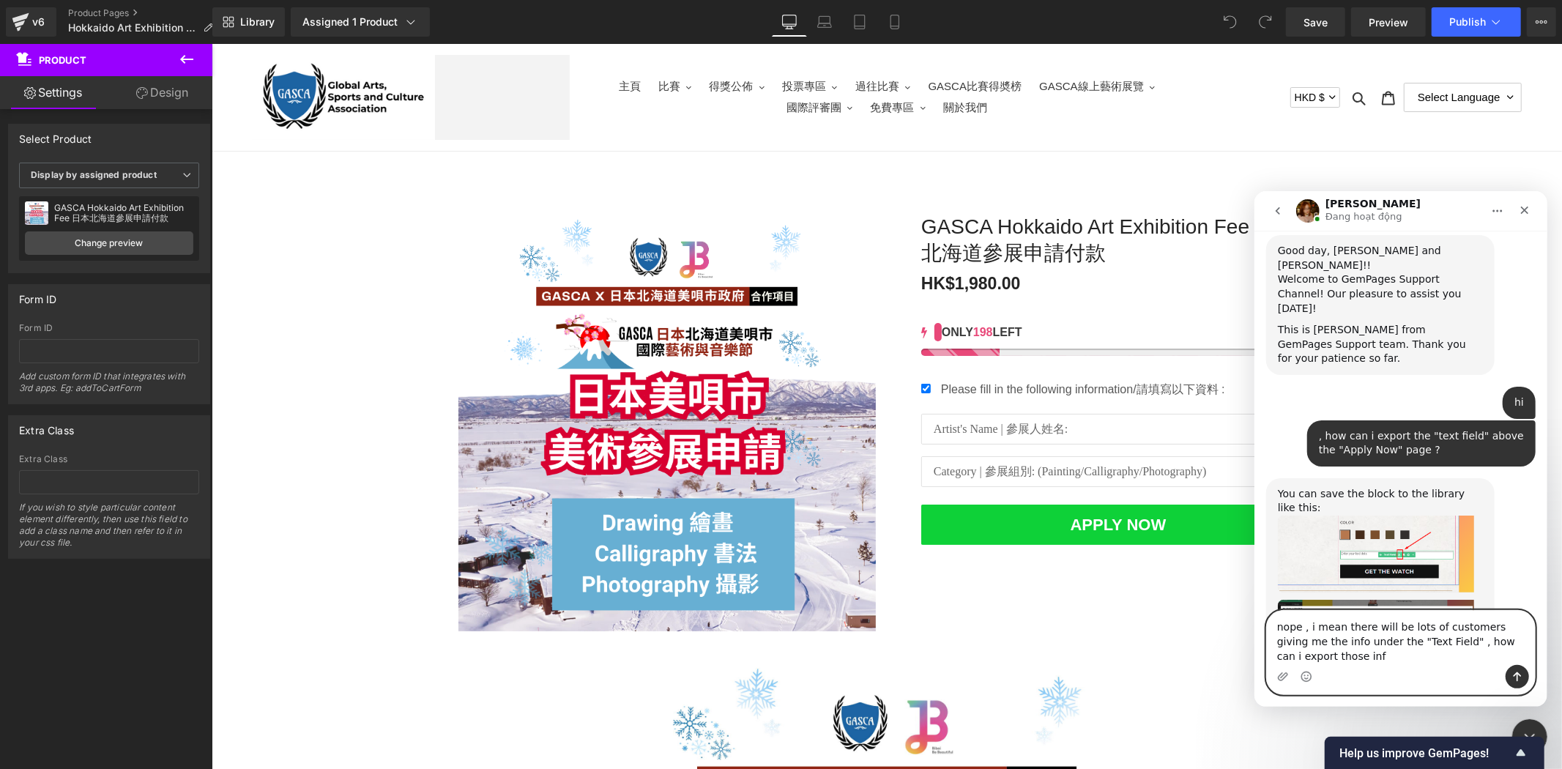
scroll to position [466, 0]
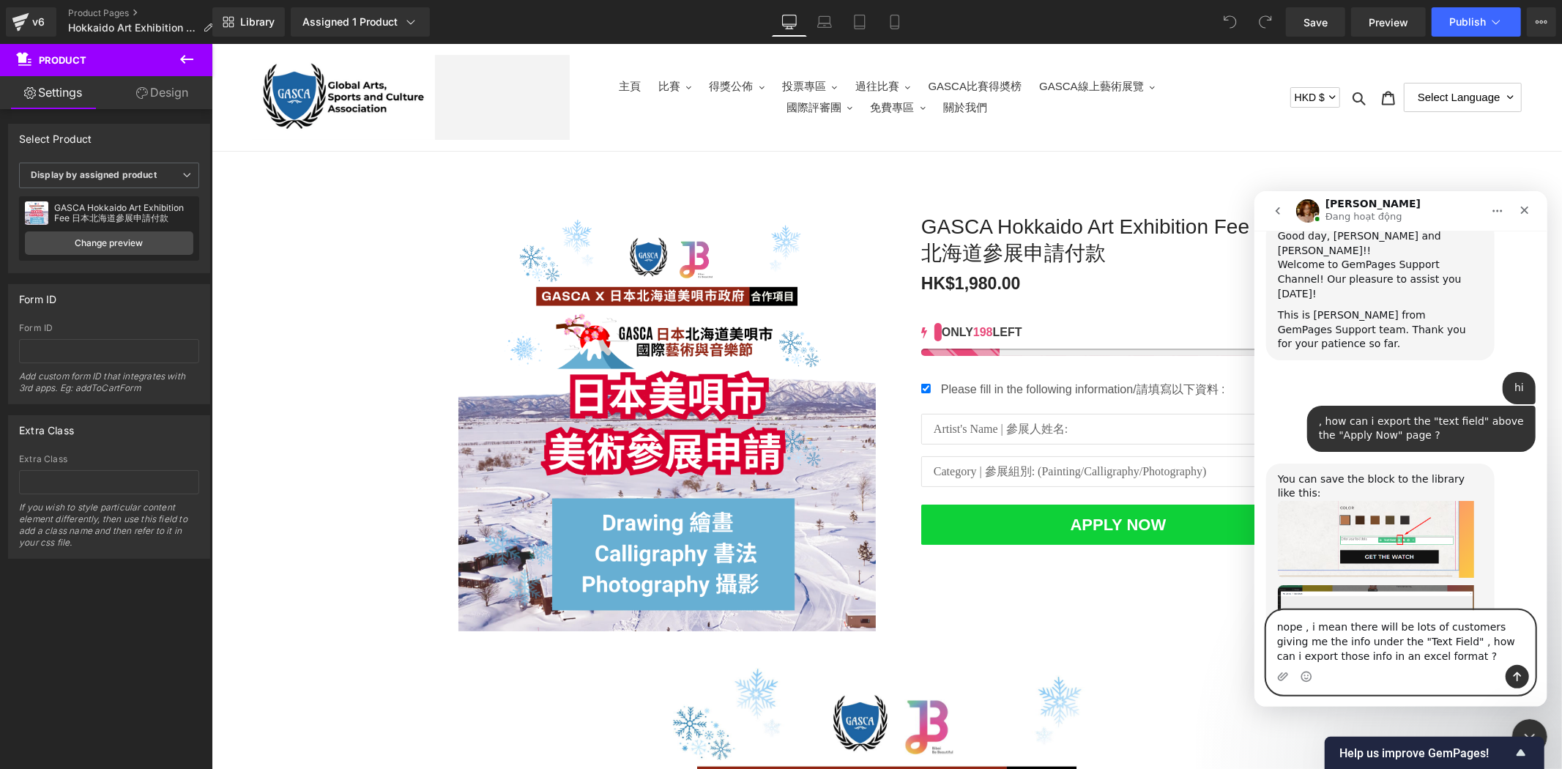
type textarea "nope , i mean there will be lots of customers giving me the info under the "Tex…"
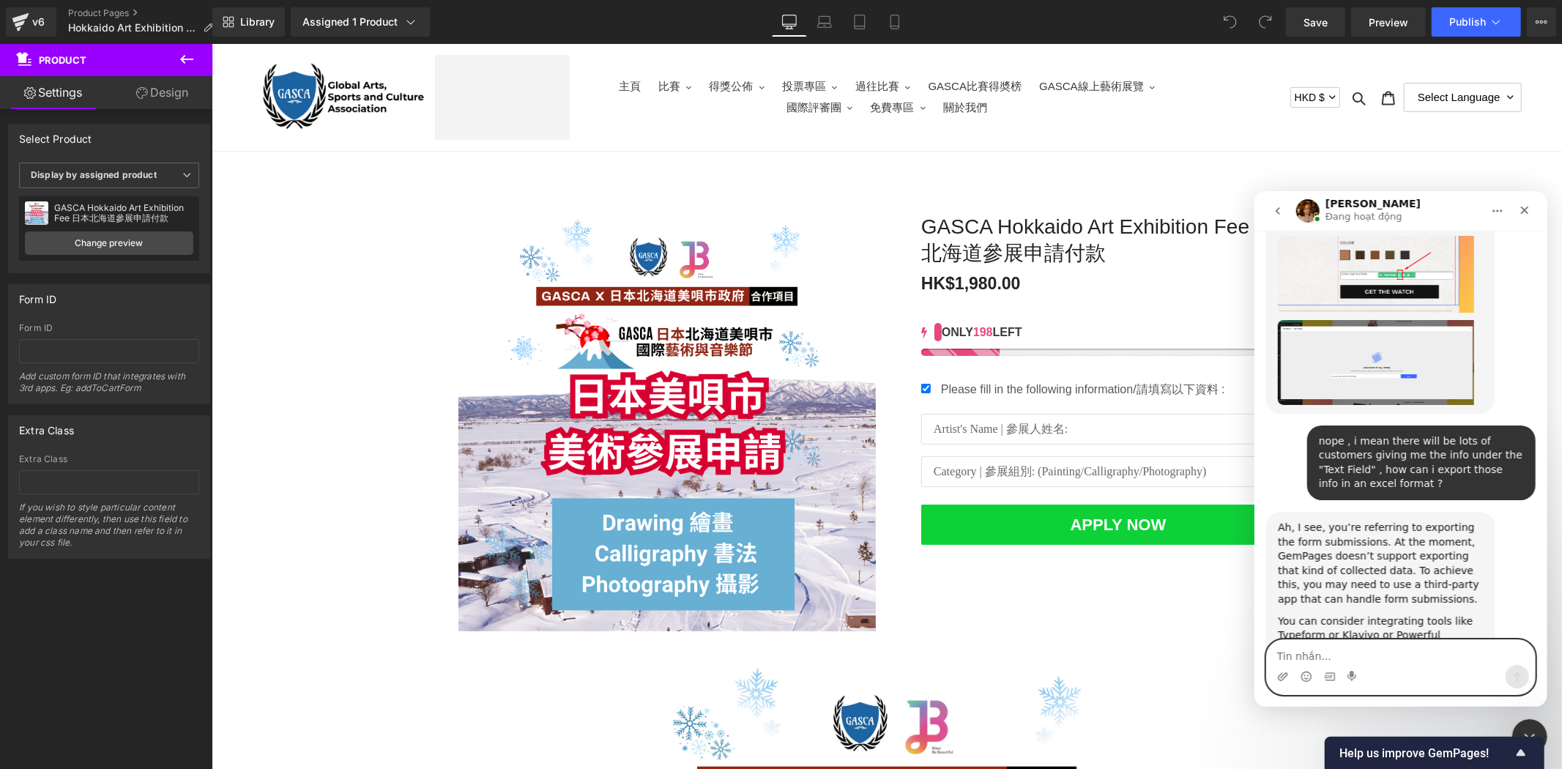
scroll to position [737, 0]
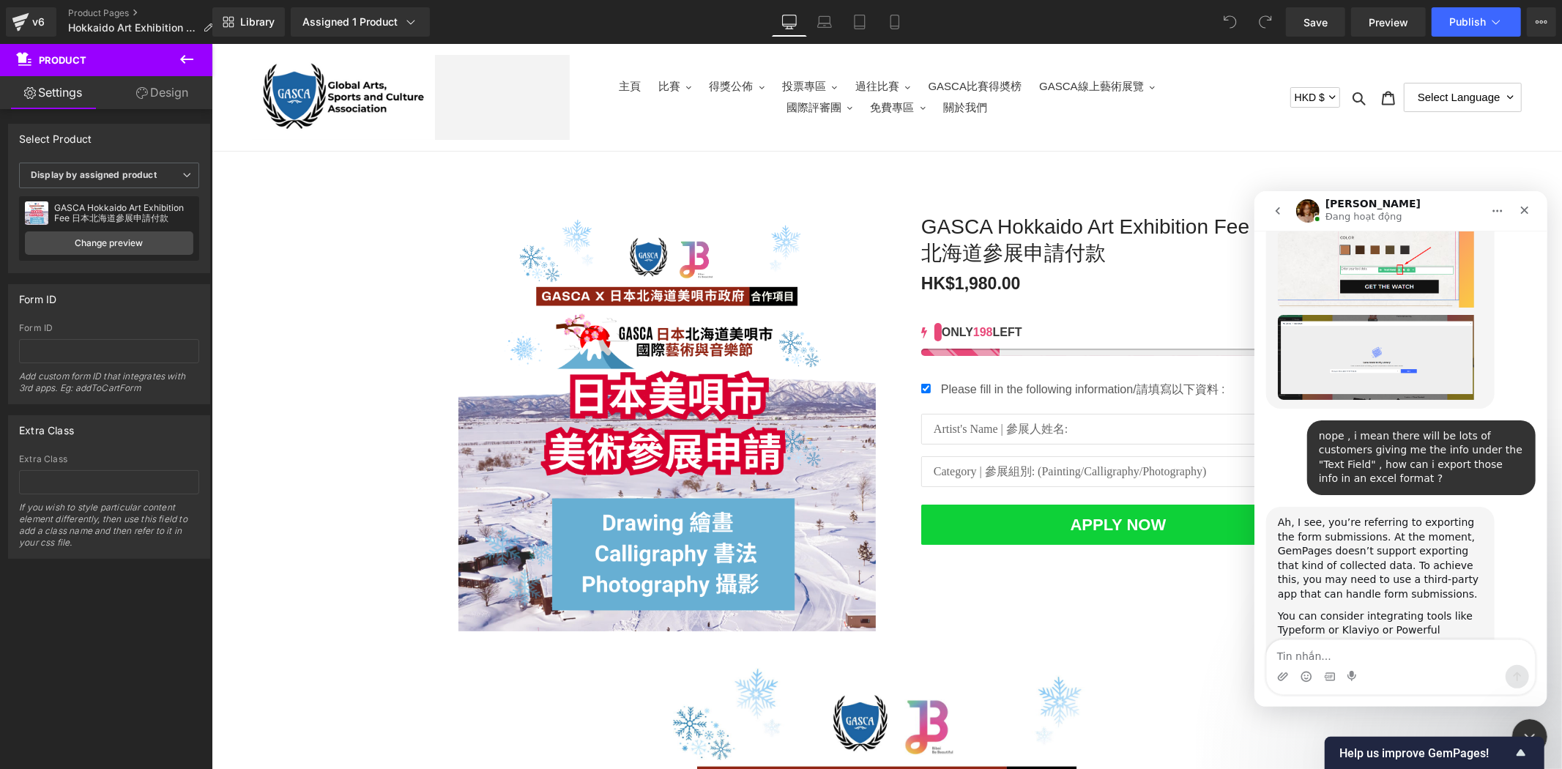
click at [1368, 664] on div "Intercom messenger" at bounding box center [1400, 675] width 268 height 23
click at [1372, 649] on textarea "Tin nhắn..." at bounding box center [1400, 651] width 268 height 25
click at [1298, 652] on textarea "Tin nhắn..." at bounding box center [1400, 651] width 268 height 25
type textarea "can i include a google form ?"
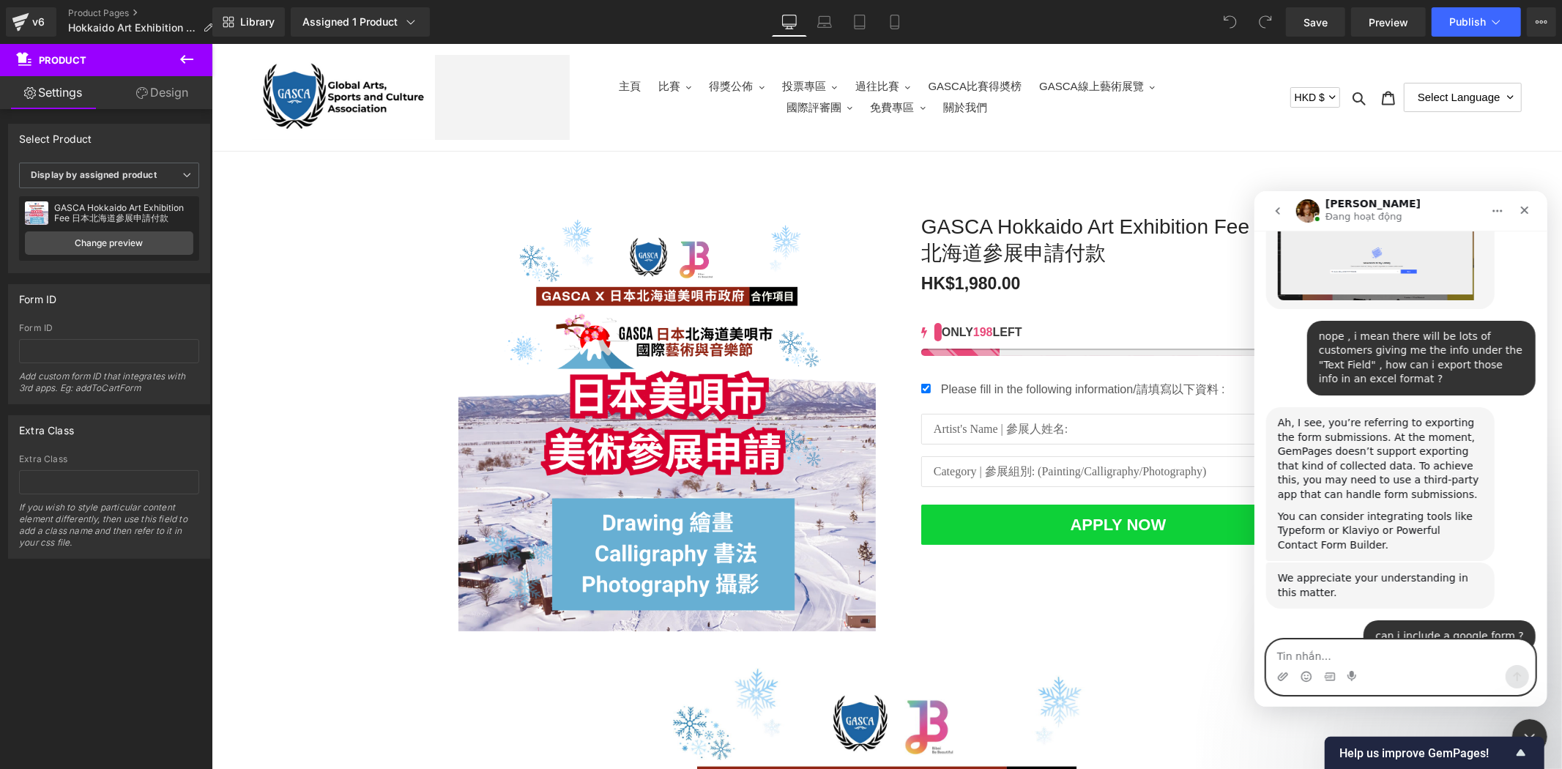
scroll to position [853, 0]
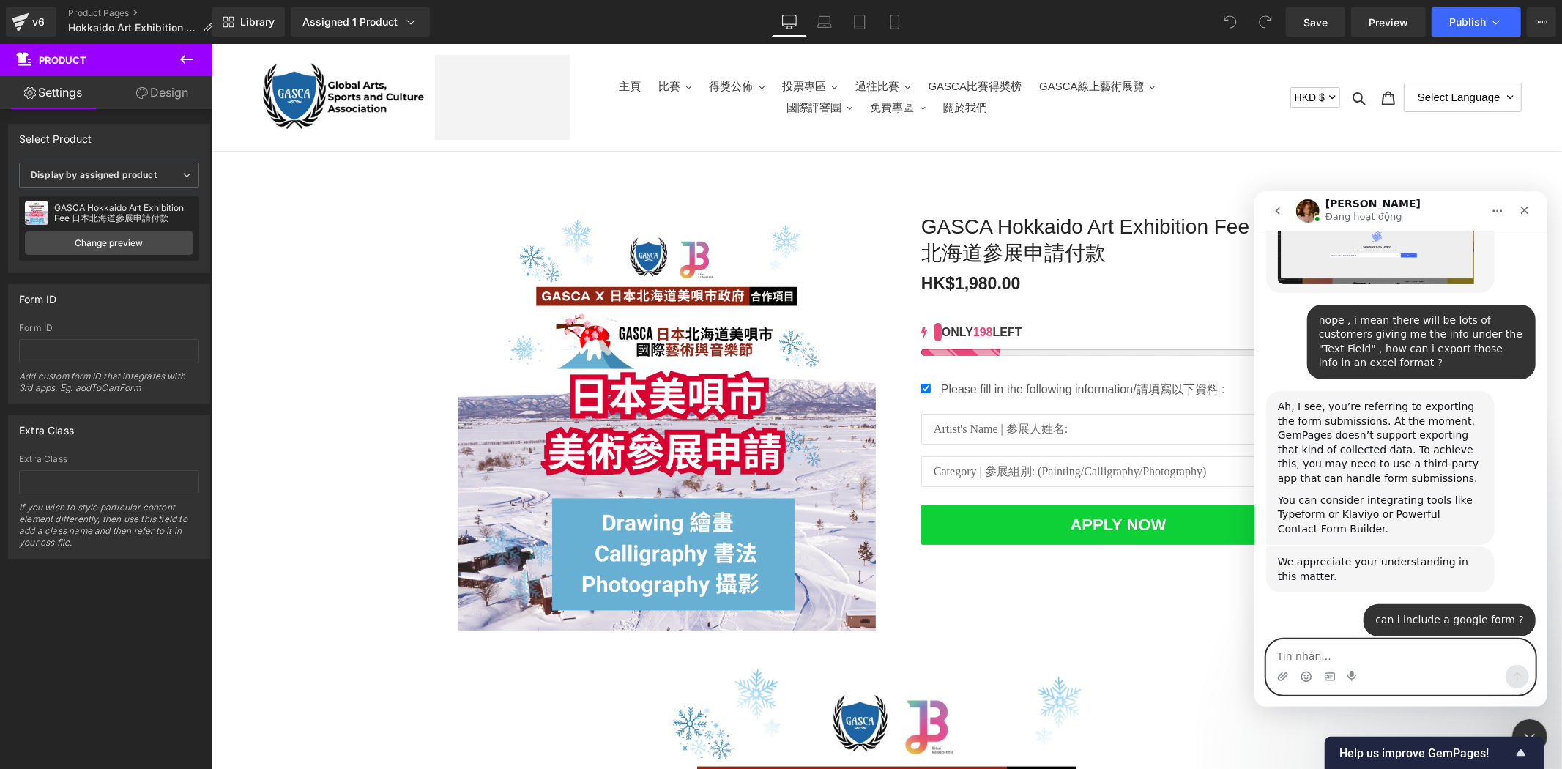
click at [1389, 656] on textarea "Tin nhắn..." at bounding box center [1400, 651] width 268 height 25
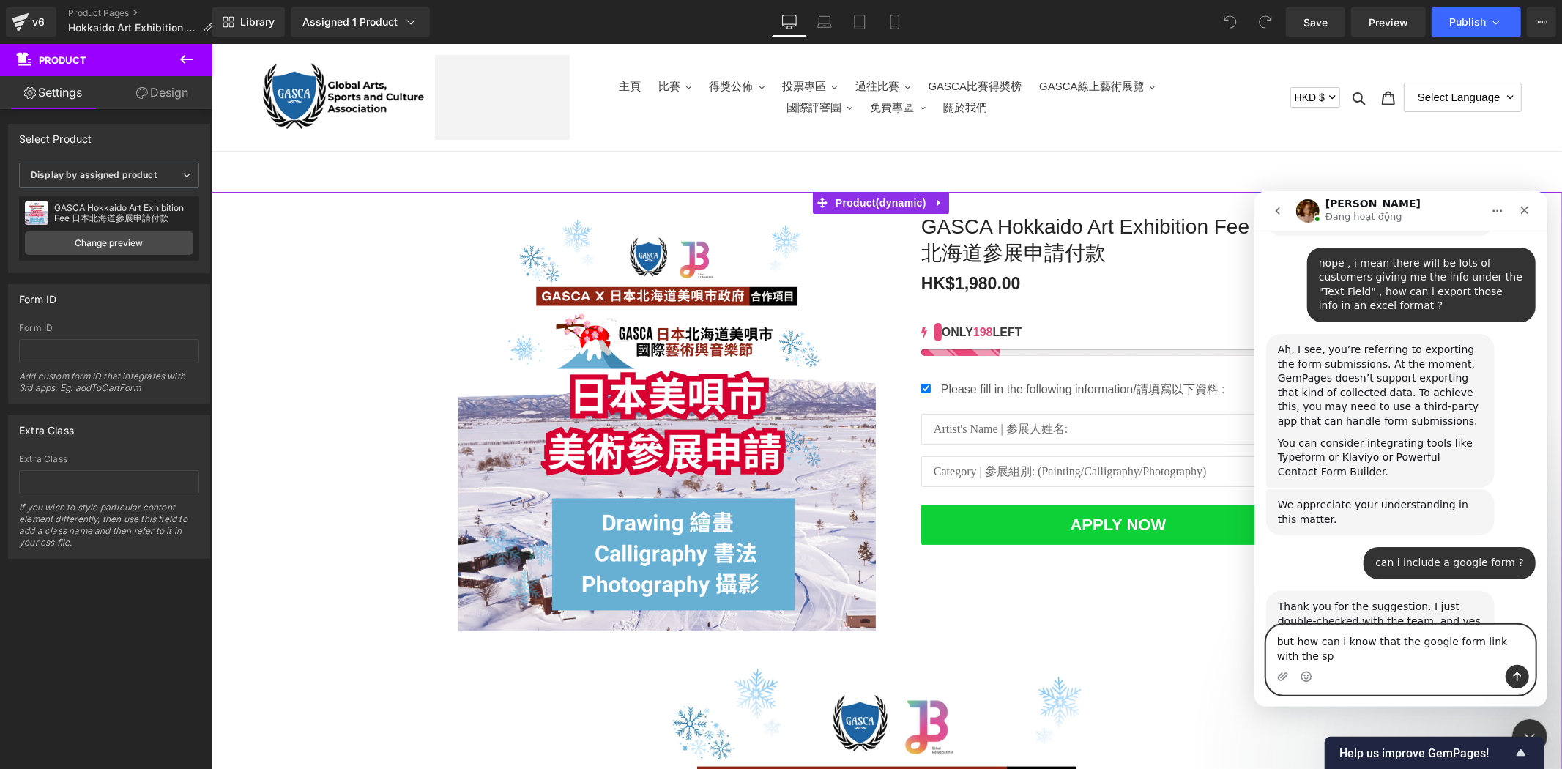
scroll to position [925, 0]
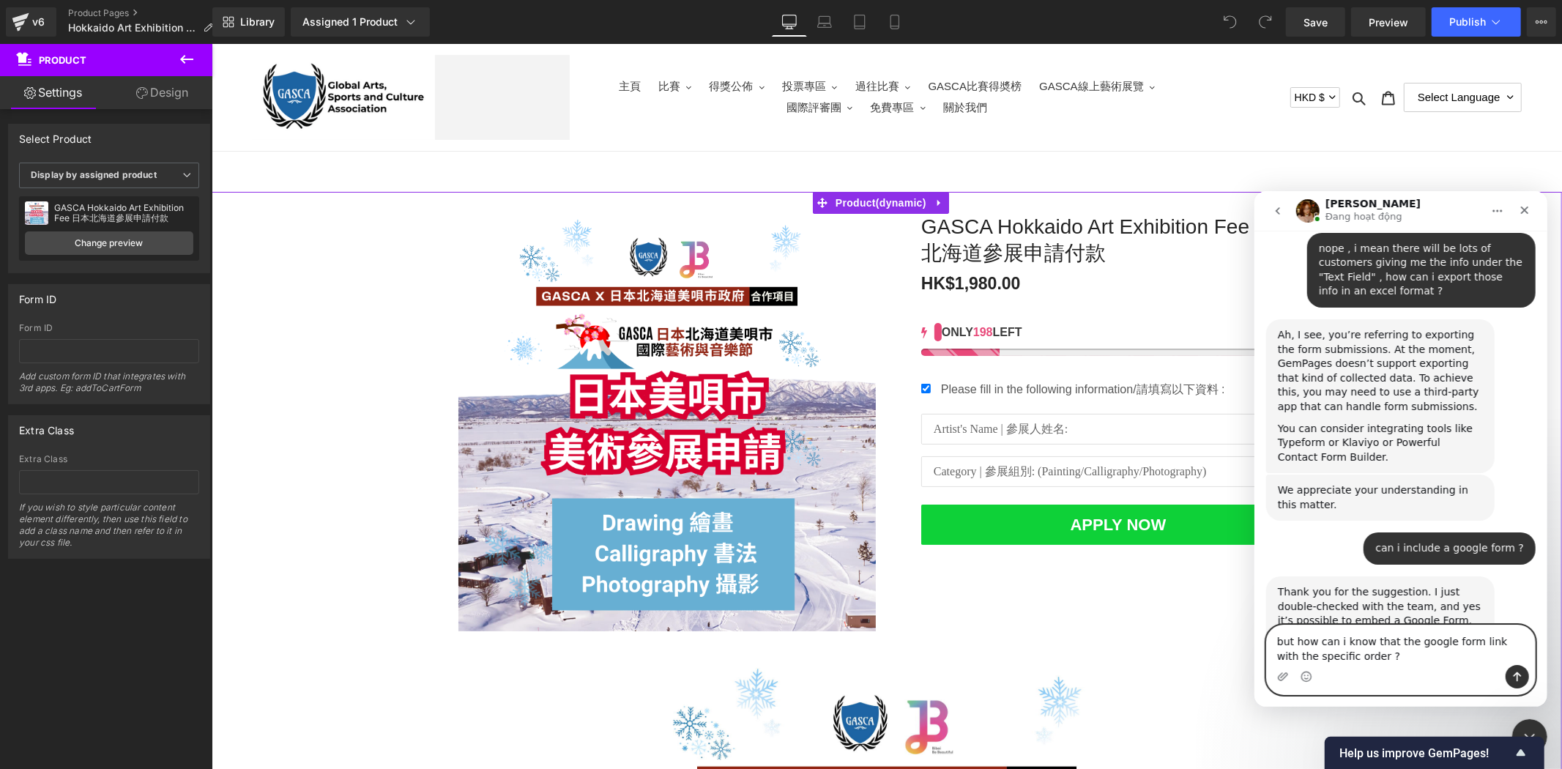
type textarea "but how can i know that the google form link with the specific order ?"
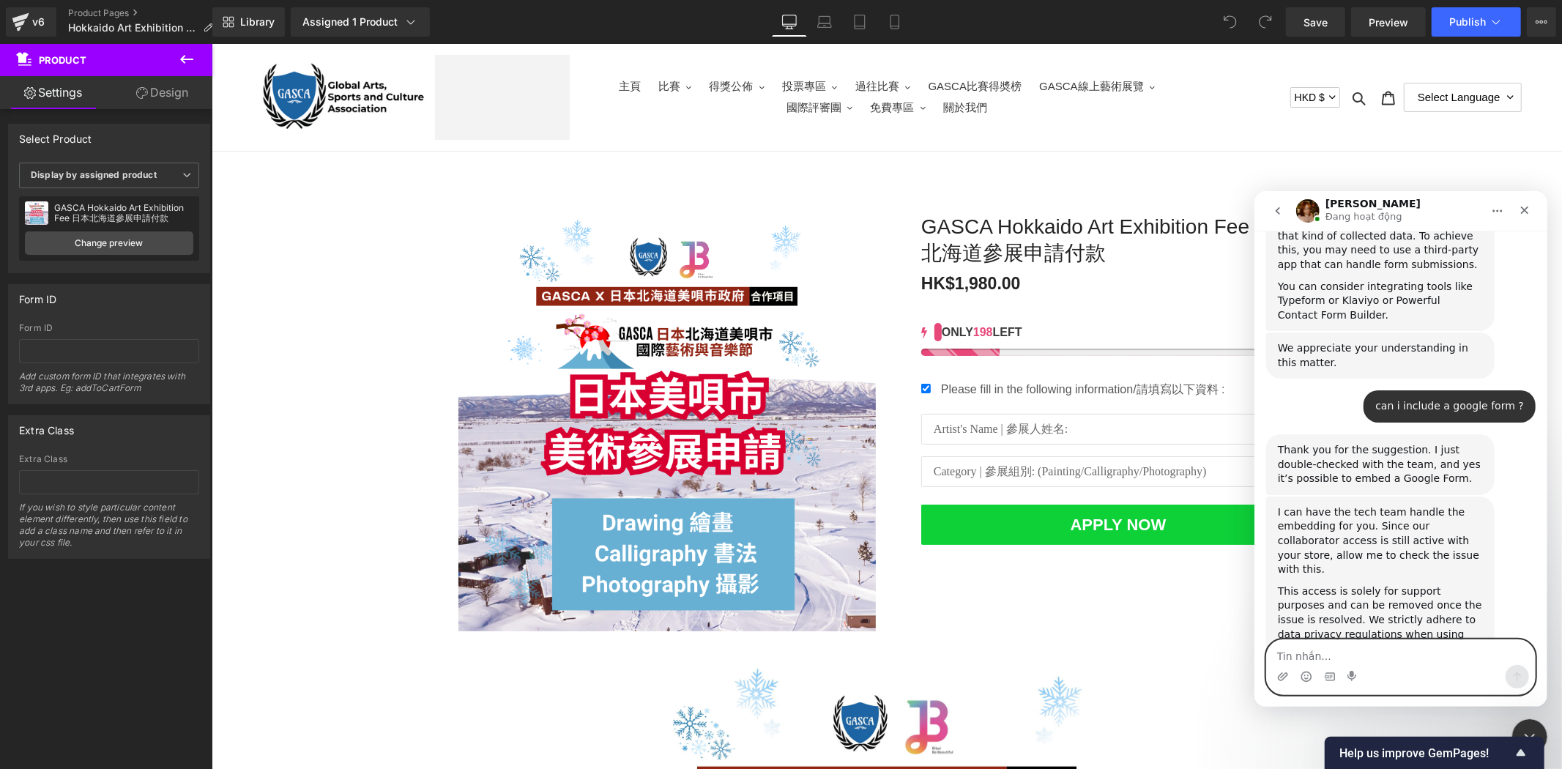
scroll to position [1066, 0]
